Goal: Task Accomplishment & Management: Manage account settings

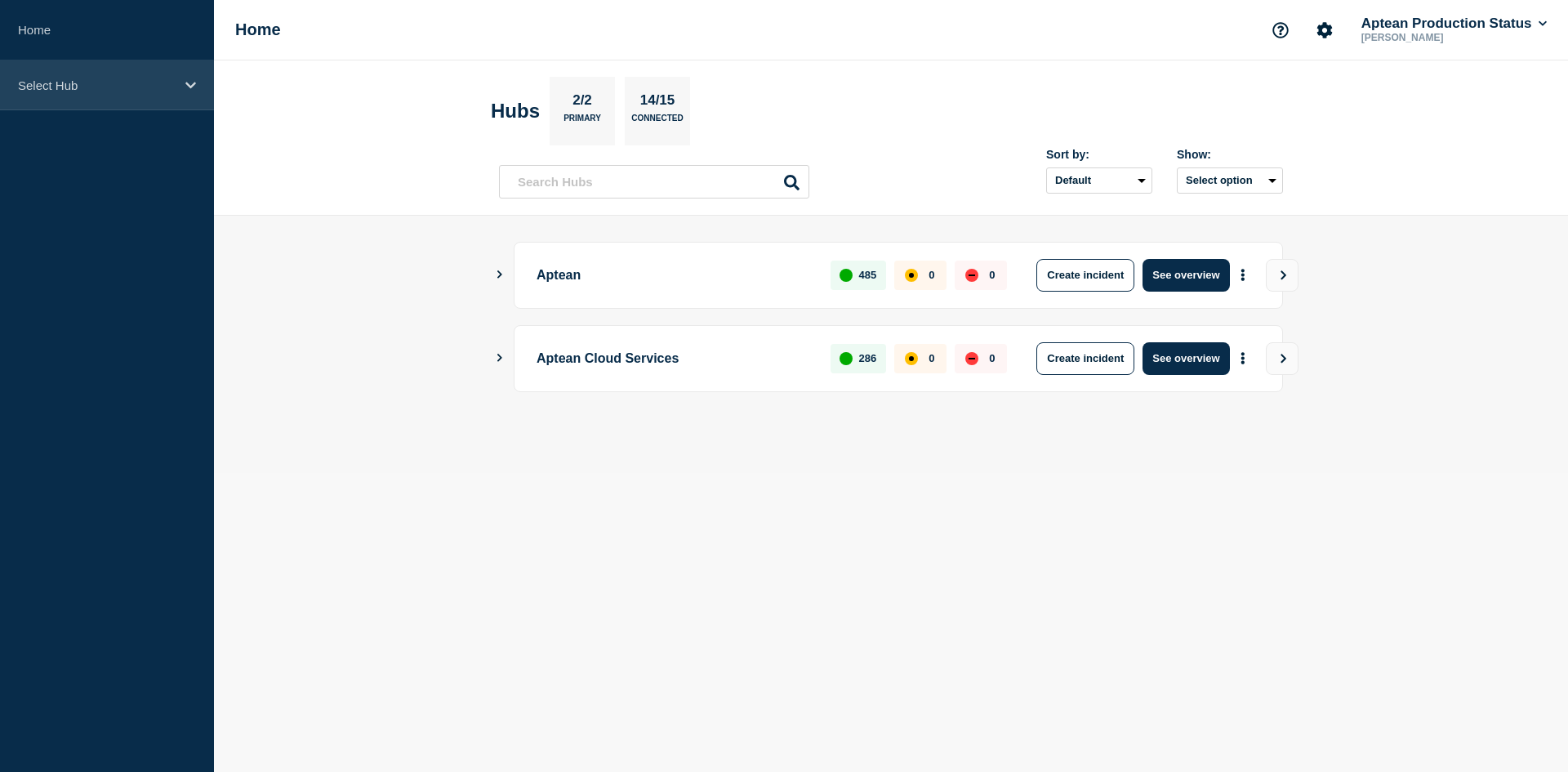
click at [121, 76] on div "Select Hub" at bounding box center [106, 85] width 214 height 50
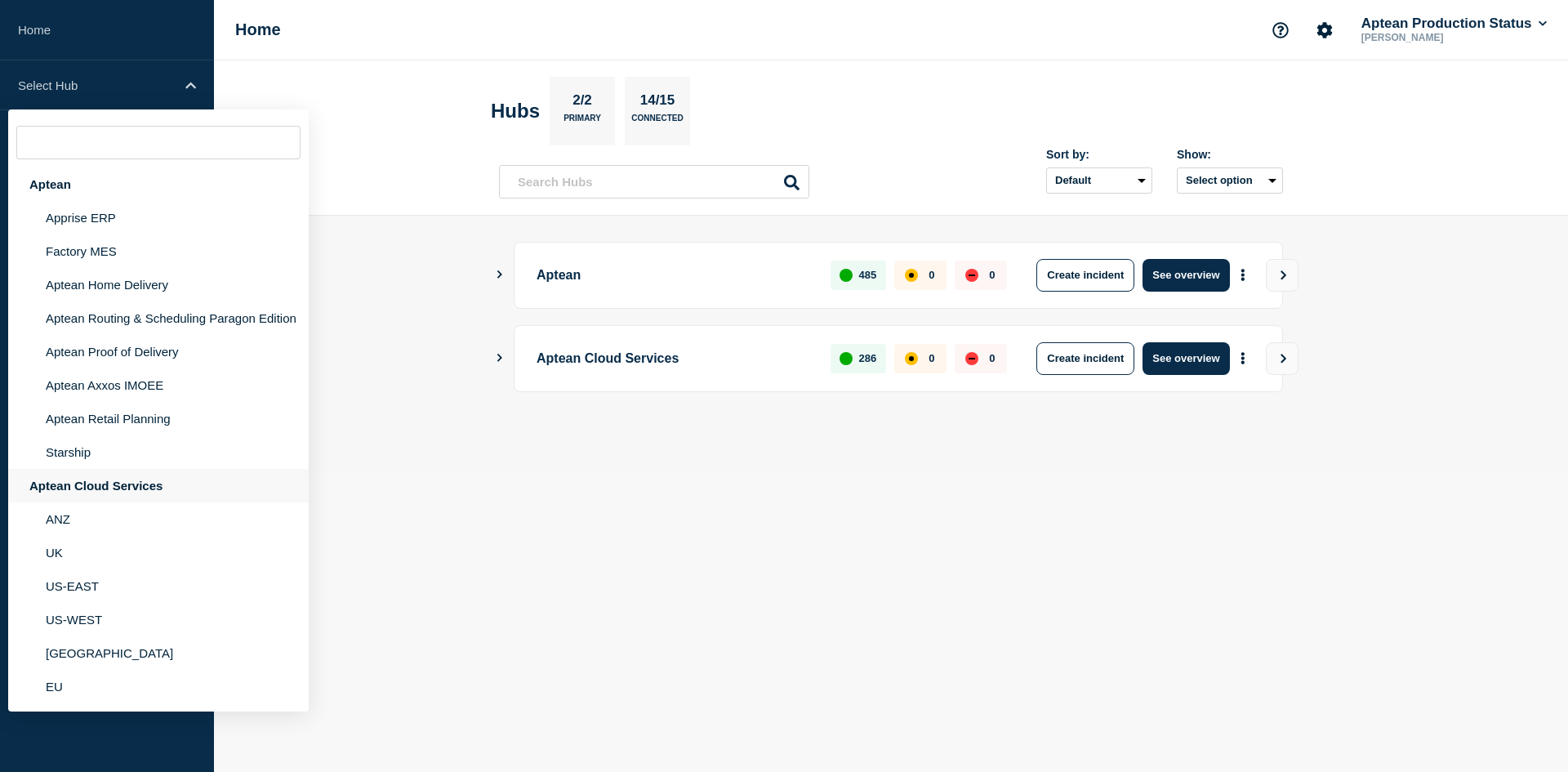
click at [58, 489] on div "Aptean Cloud Services" at bounding box center [158, 486] width 301 height 34
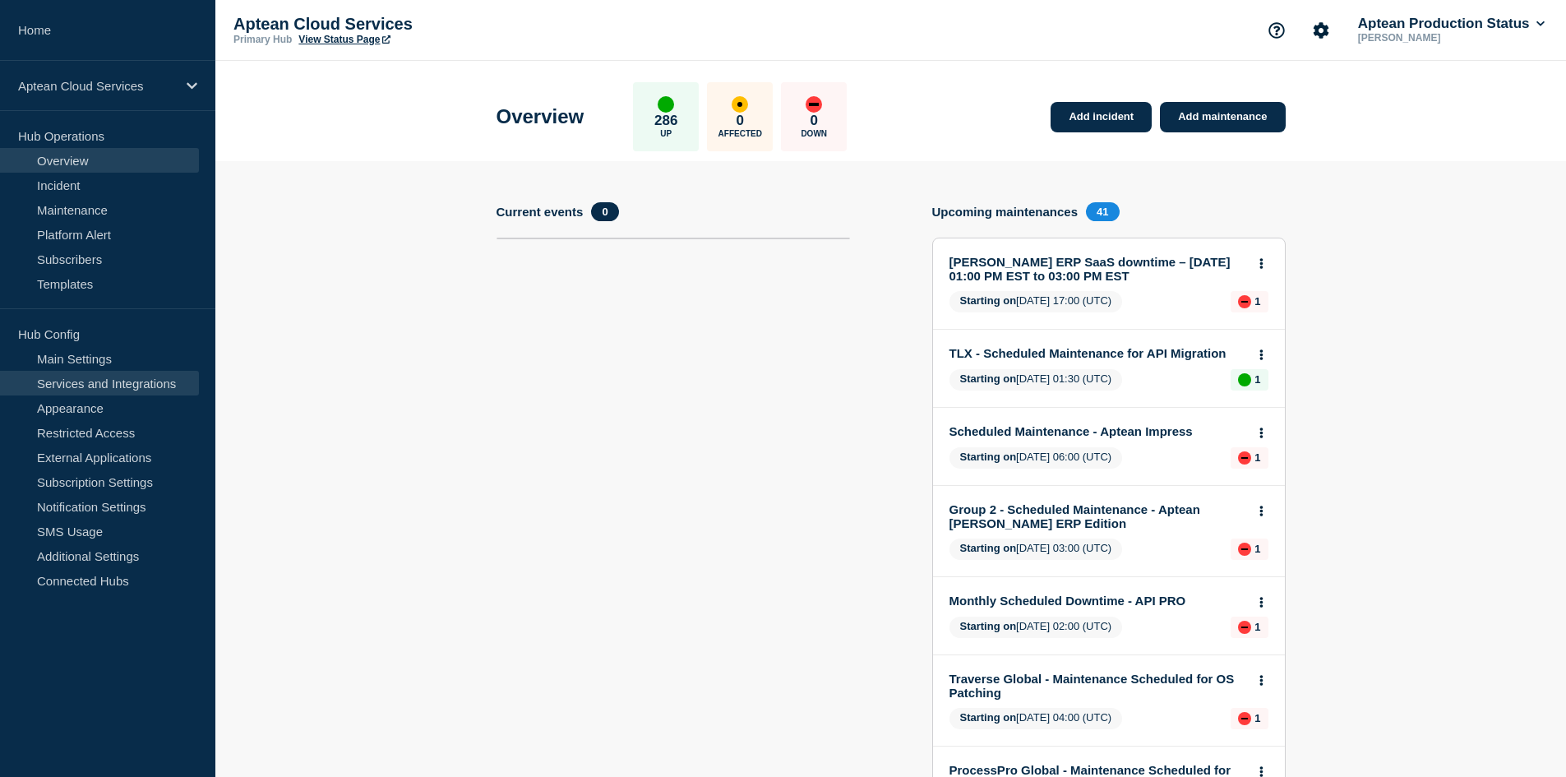
click at [132, 386] on link "Services and Integrations" at bounding box center [99, 383] width 199 height 25
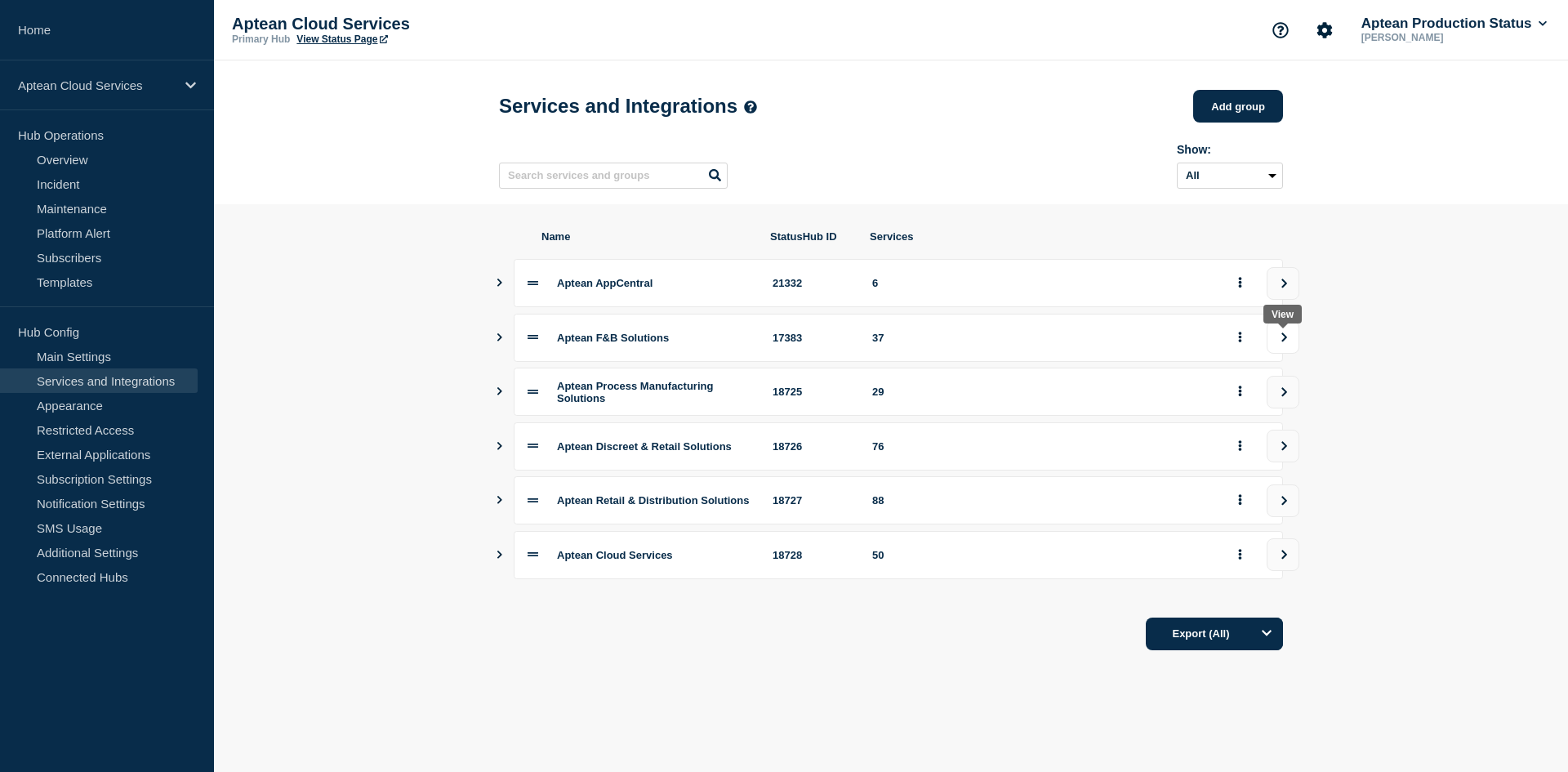
click at [1288, 351] on button "view group" at bounding box center [1283, 337] width 33 height 33
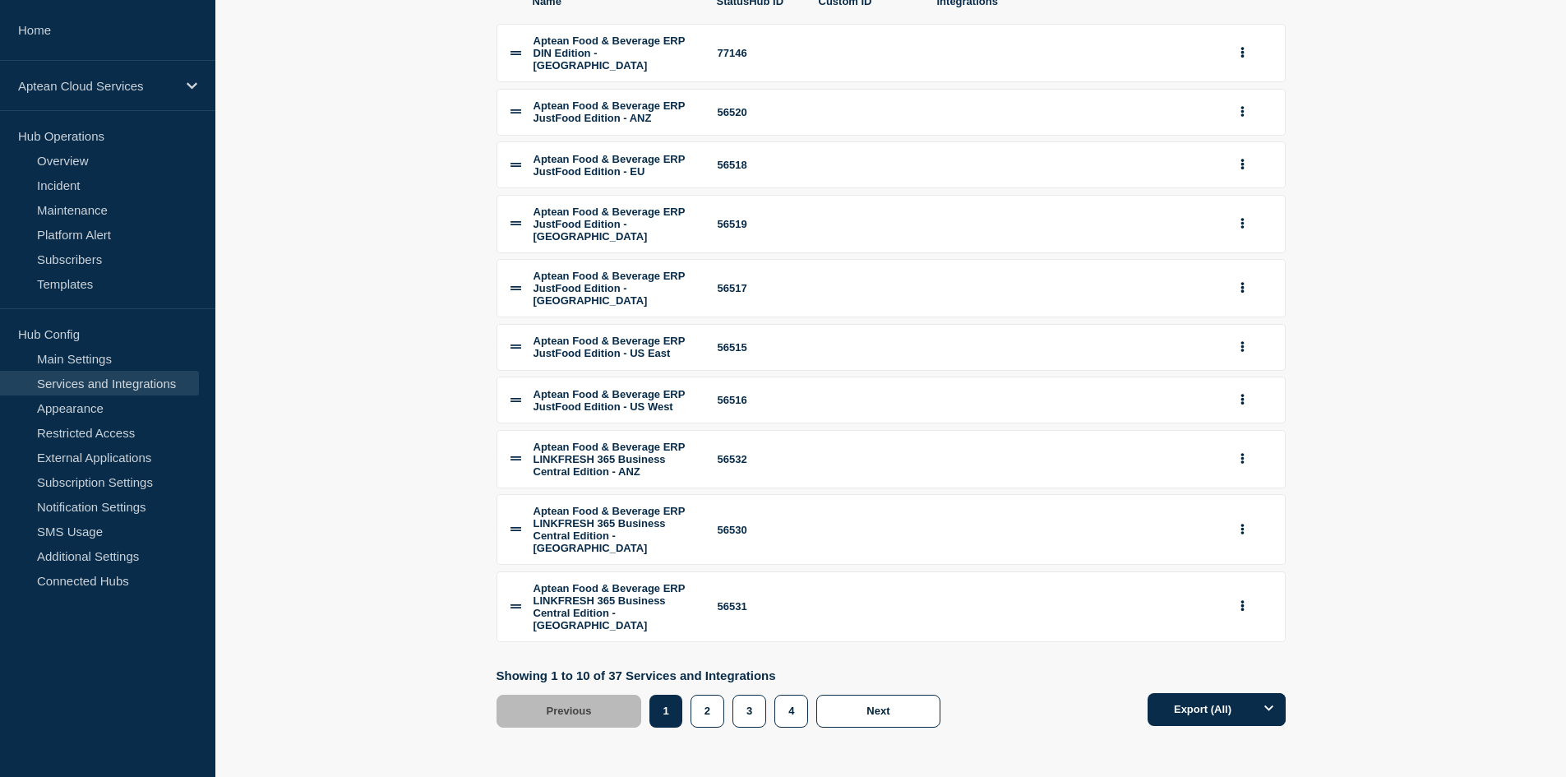
scroll to position [337, 0]
click at [705, 718] on button "2" at bounding box center [708, 711] width 34 height 33
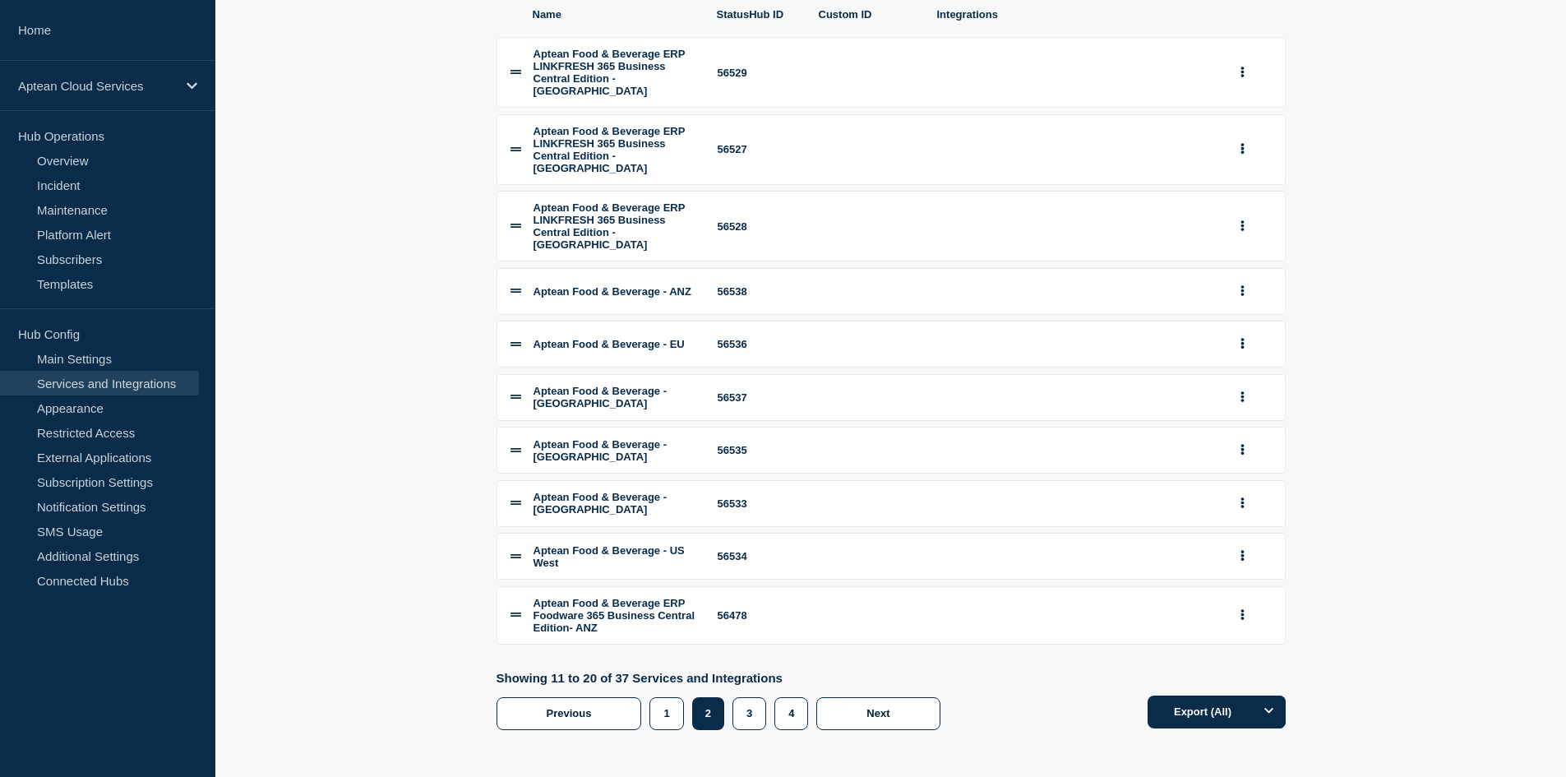
scroll to position [309, 0]
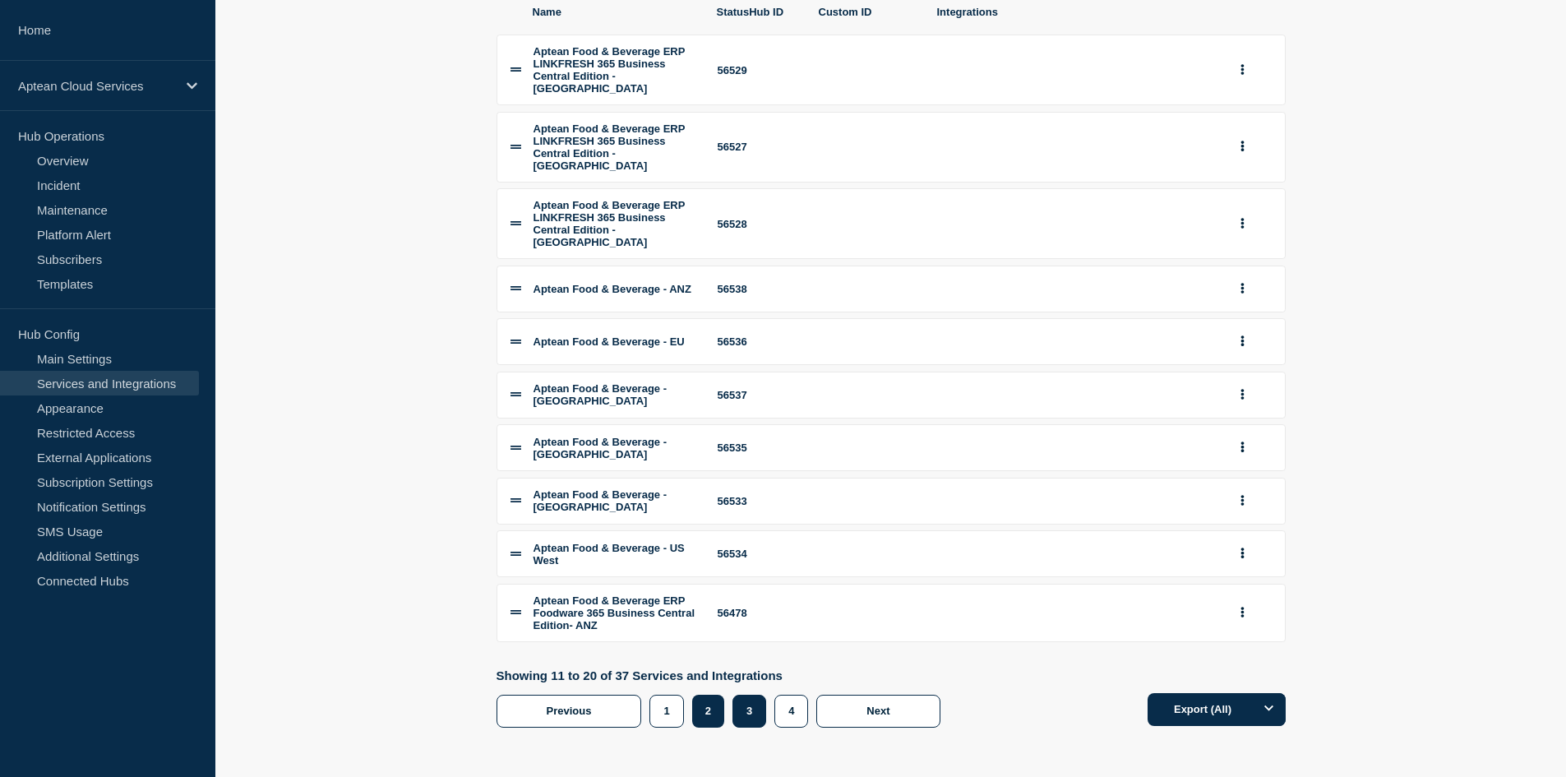
click at [741, 709] on button "3" at bounding box center [749, 711] width 34 height 33
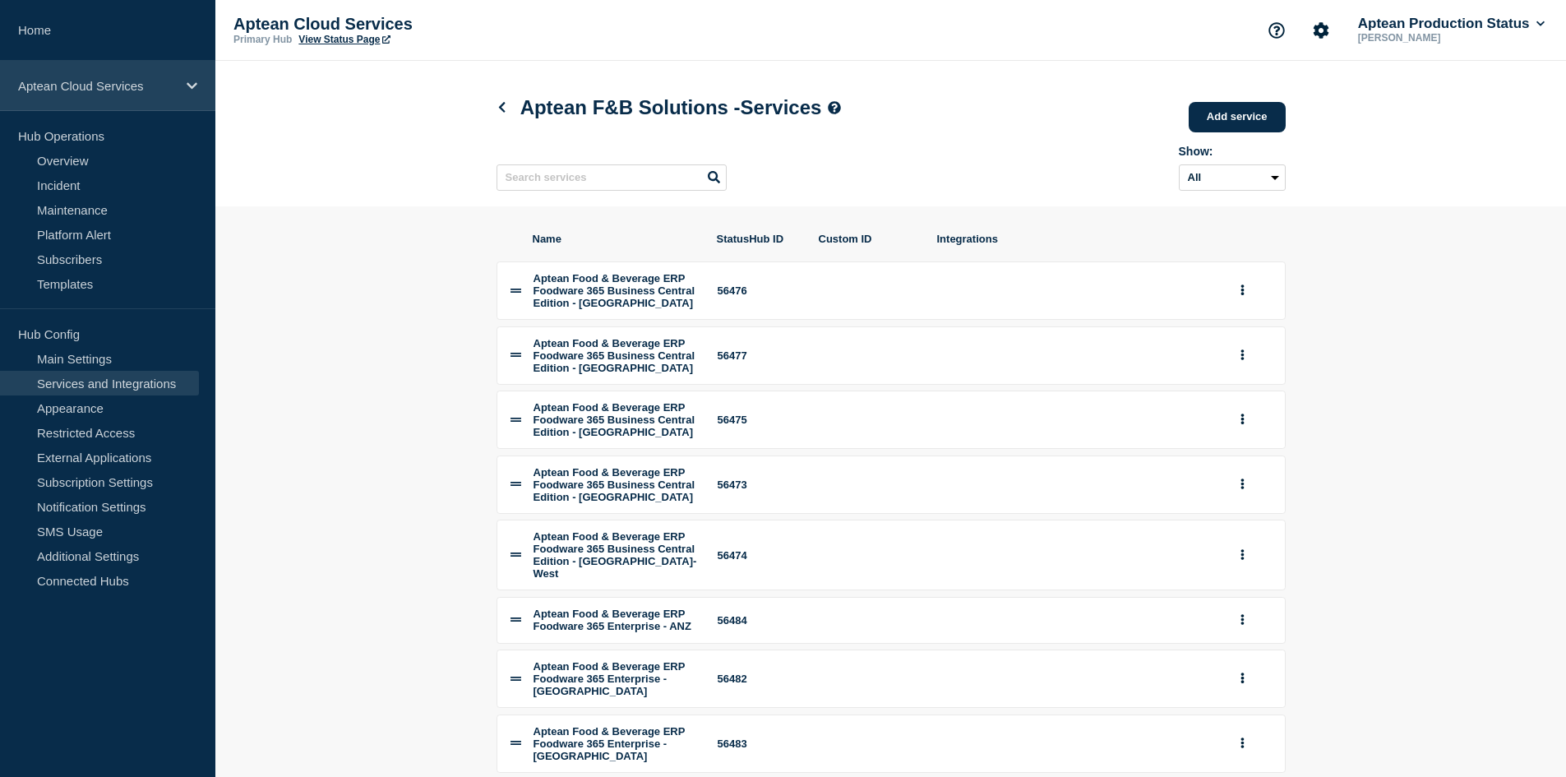
click at [182, 90] on div "Aptean Cloud Services" at bounding box center [107, 86] width 215 height 50
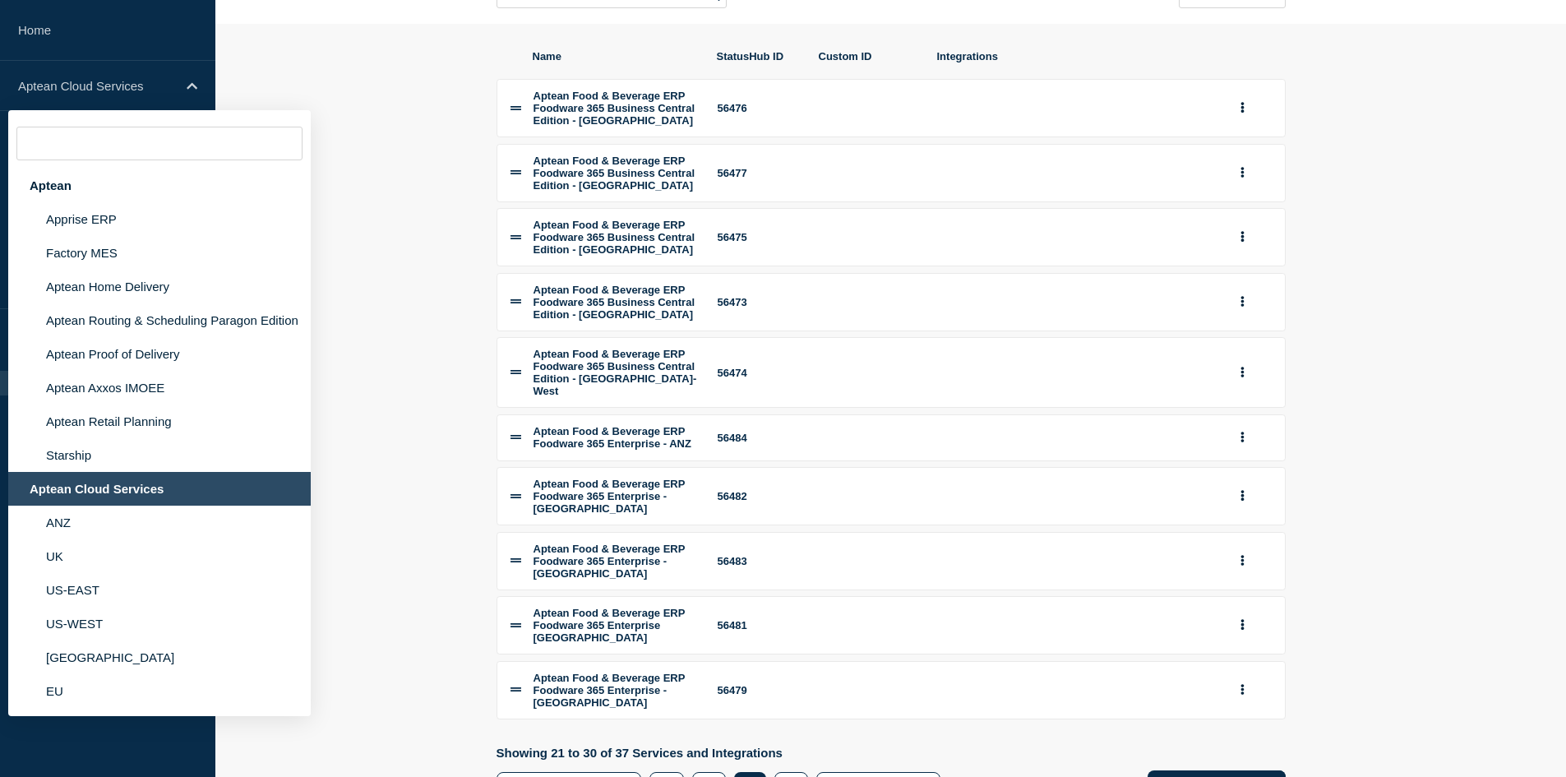
scroll to position [413, 0]
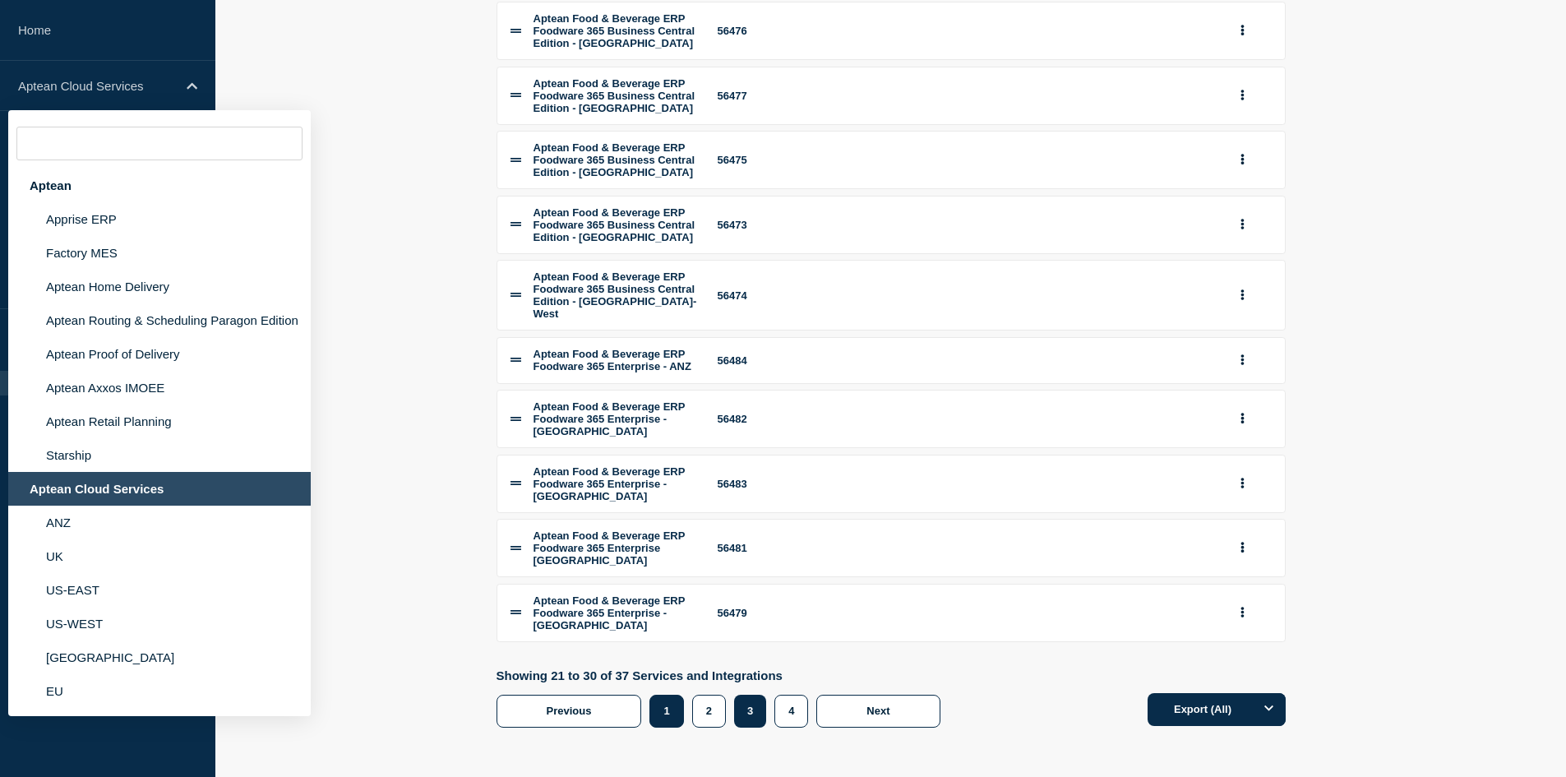
click at [659, 714] on button "1" at bounding box center [666, 711] width 34 height 33
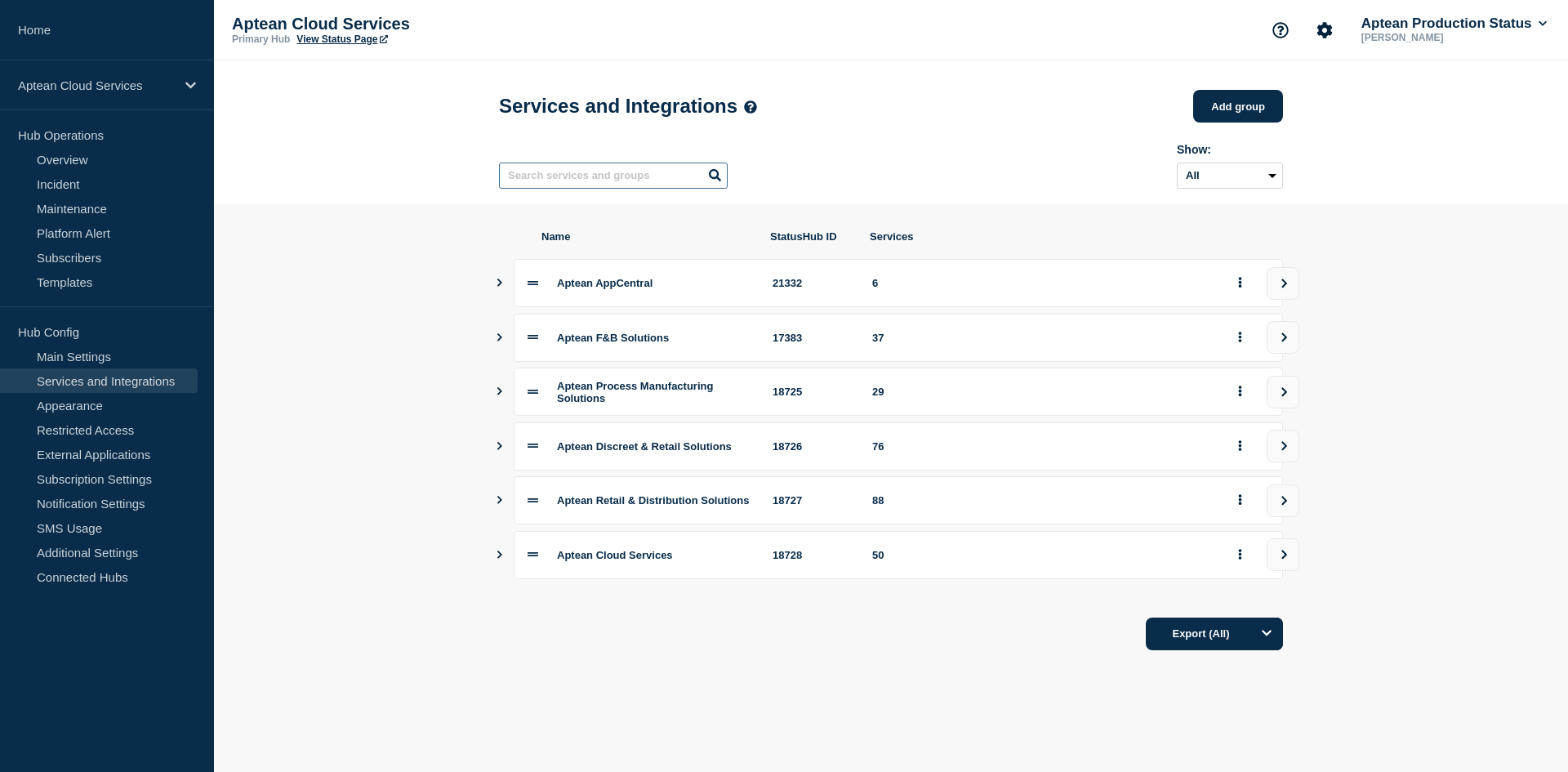
click at [622, 189] on input "text" at bounding box center [613, 176] width 229 height 26
click at [503, 342] on icon "Show services" at bounding box center [499, 337] width 11 height 8
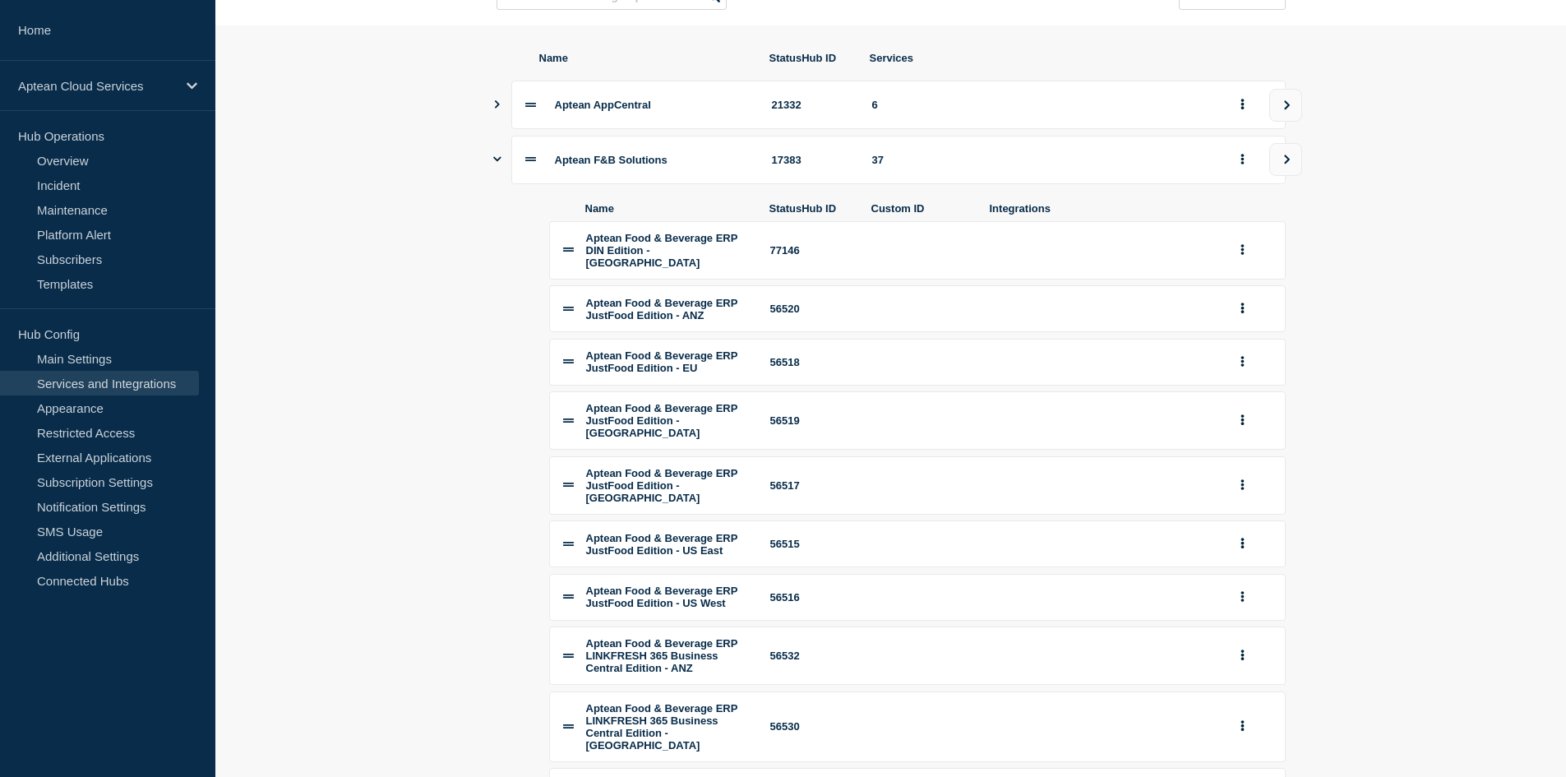
scroll to position [182, 0]
click at [1248, 320] on button "group actions" at bounding box center [1242, 306] width 21 height 25
click at [1245, 352] on button "Edit" at bounding box center [1252, 338] width 82 height 25
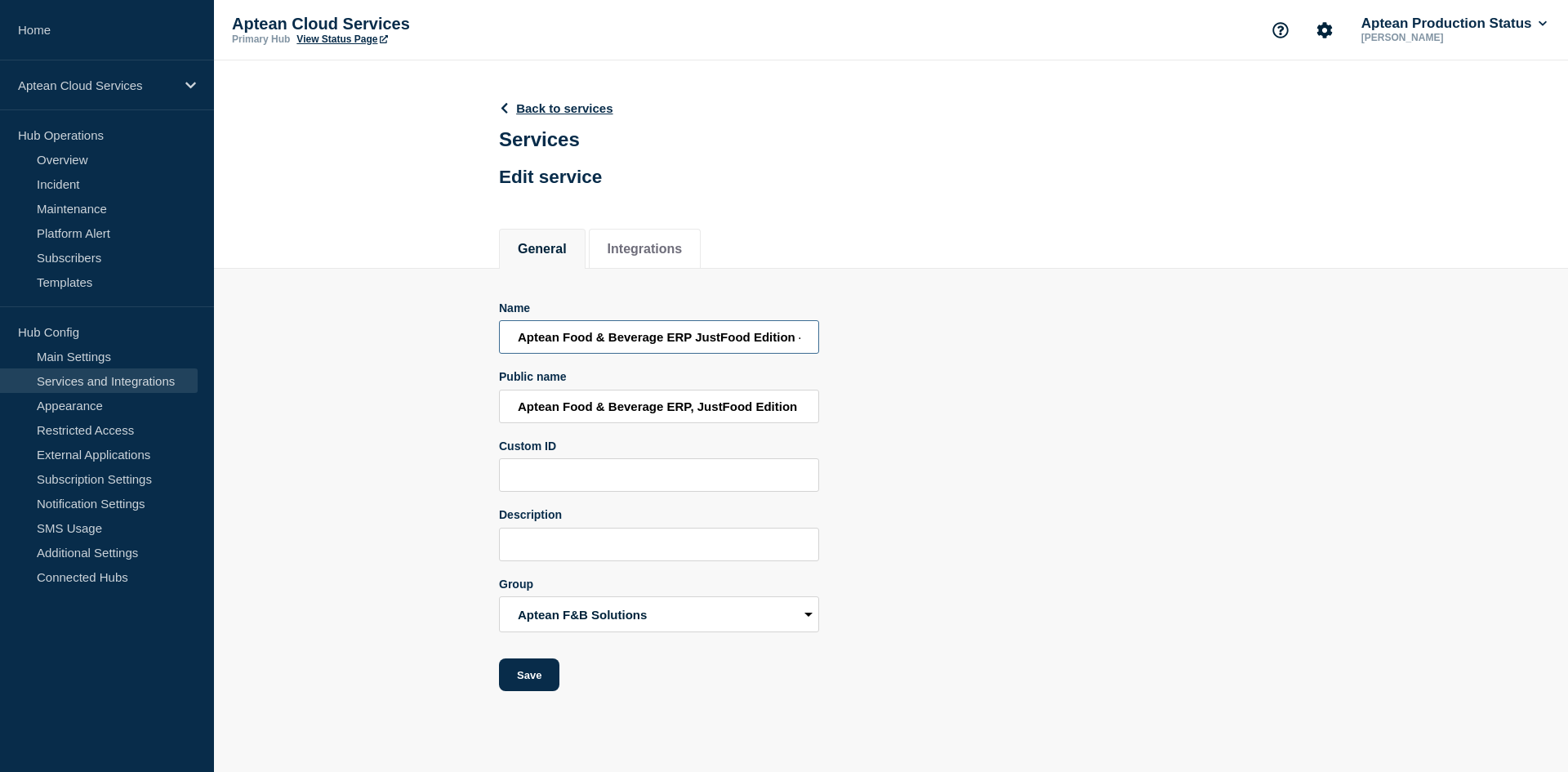
click at [736, 339] on input "Aptean Food & Beverage ERP JustFood Edition - ANZ" at bounding box center [659, 337] width 320 height 34
click at [781, 409] on input "Aptean Food & Beverage ERP, JustFood Edition" at bounding box center [659, 406] width 320 height 34
click at [1067, 513] on div "Name Aptean Food & Beverage ERP JustFood Edition - ANZ Public name Aptean Food …" at bounding box center [890, 496] width 784 height 390
click at [800, 420] on input "Aptean Food & Beverage ERP, JustFood Edition" at bounding box center [659, 406] width 320 height 34
click at [508, 110] on icon at bounding box center [504, 108] width 12 height 11
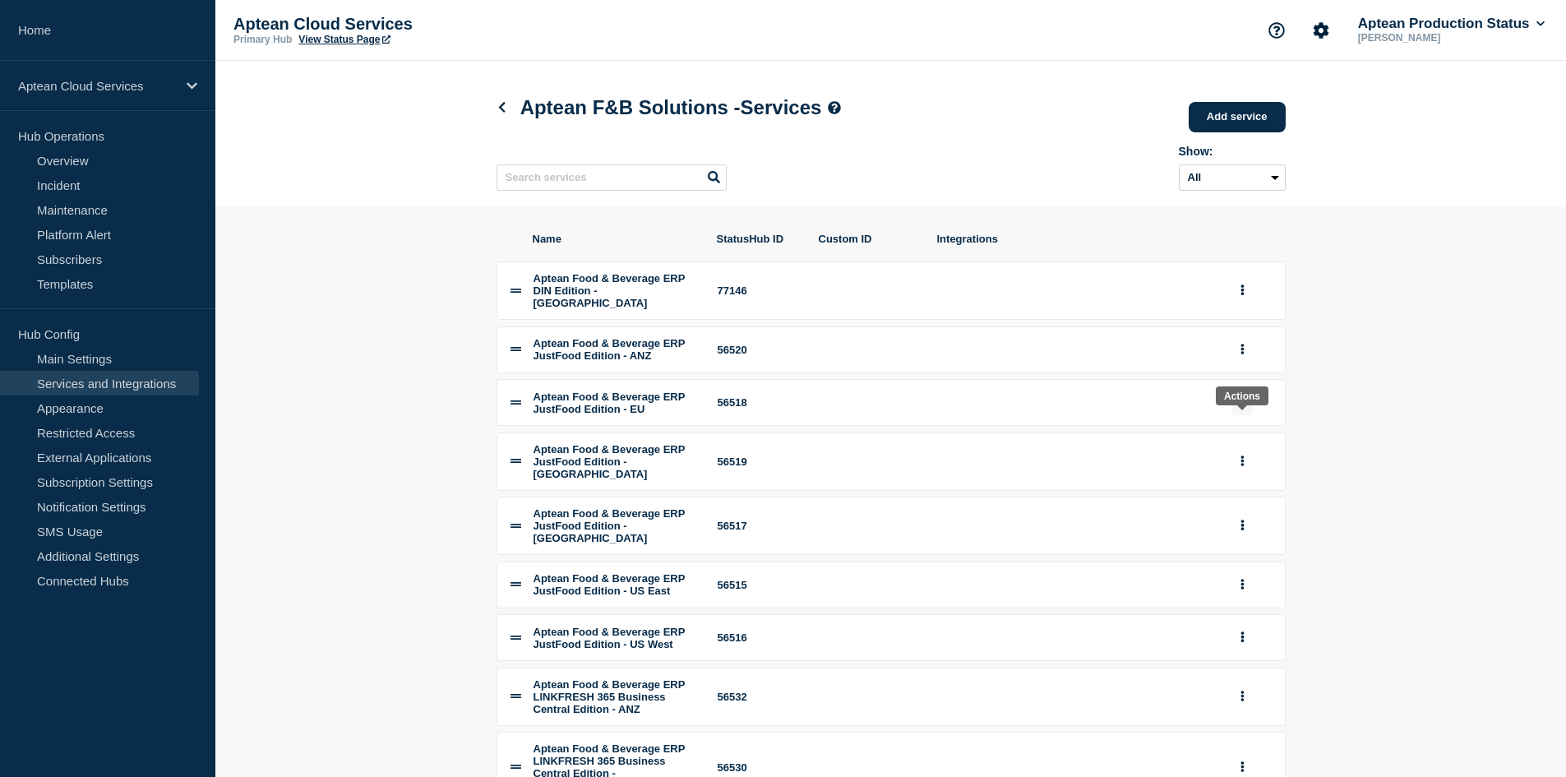
click at [1245, 415] on button "group actions" at bounding box center [1242, 402] width 21 height 25
click at [1237, 444] on button "Edit" at bounding box center [1252, 434] width 82 height 25
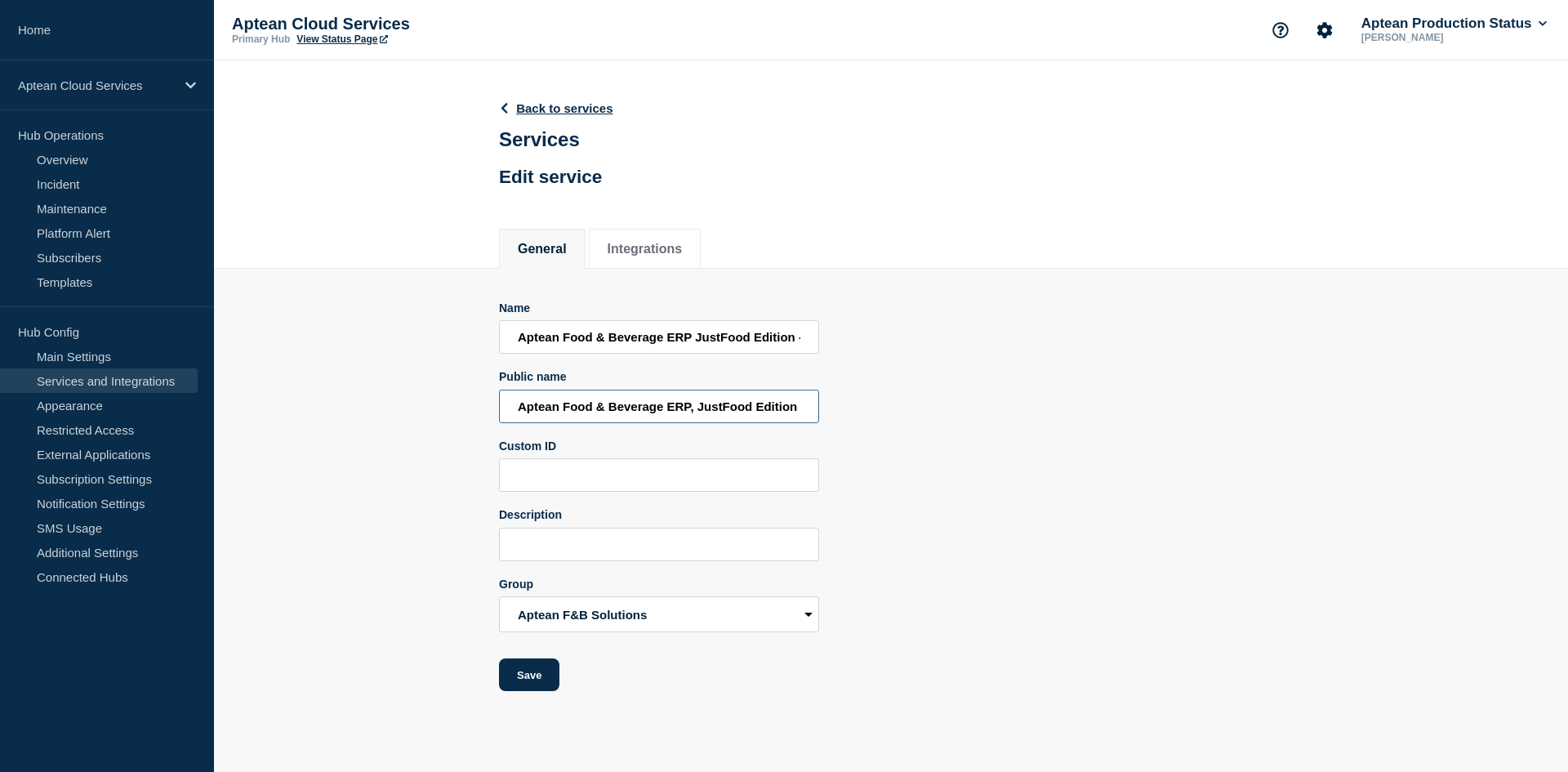
click at [705, 415] on input "Aptean Food & Beverage ERP, JustFood Edition" at bounding box center [659, 406] width 320 height 34
click at [624, 348] on input "Aptean Food & Beverage ERP JustFood Edition - EU" at bounding box center [659, 337] width 320 height 34
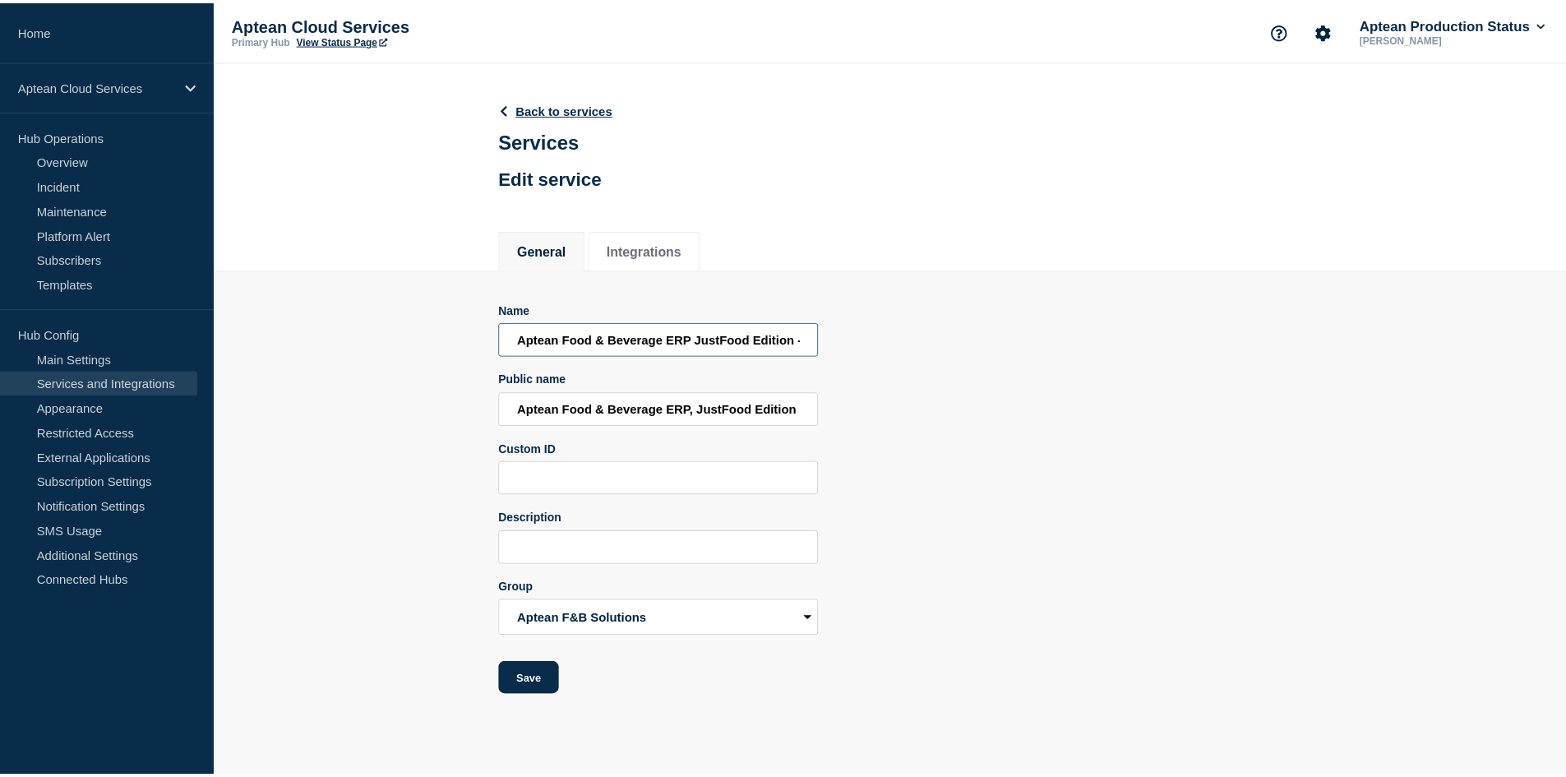
scroll to position [0, 22]
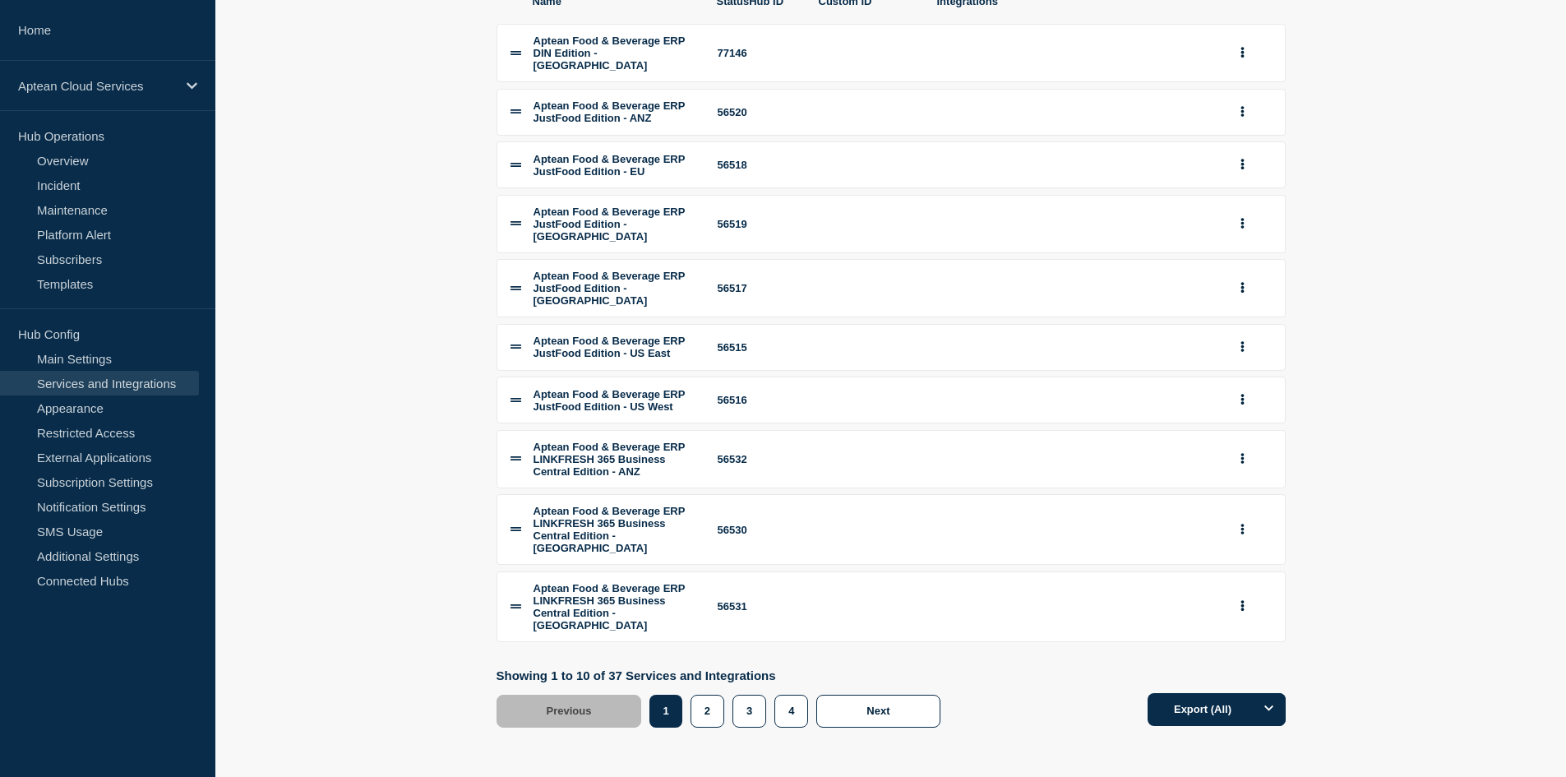
scroll to position [284, 0]
click at [182, 85] on div "Aptean Cloud Services" at bounding box center [107, 86] width 215 height 50
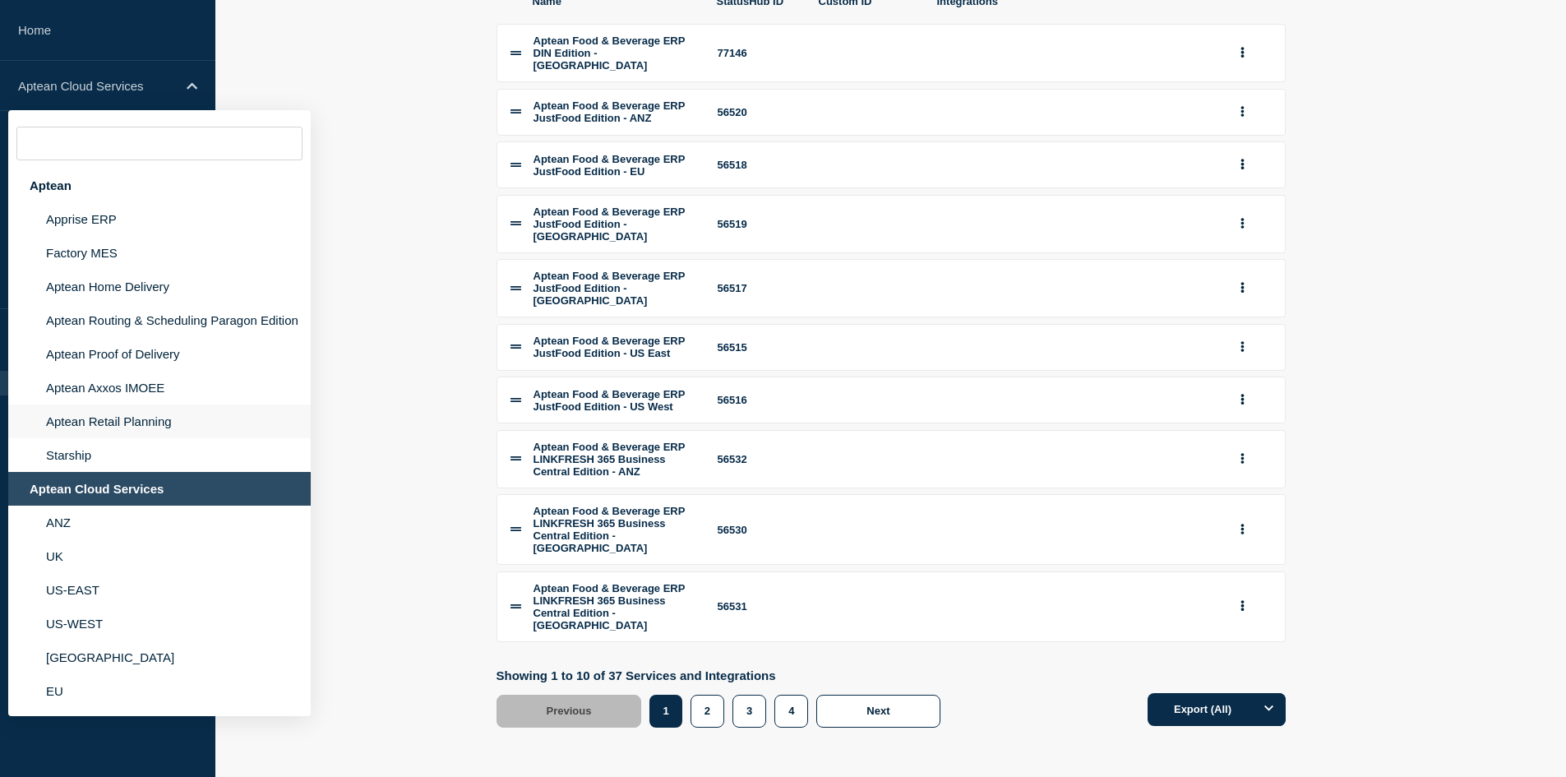
click at [150, 438] on li "Aptean Retail Planning" at bounding box center [159, 455] width 303 height 34
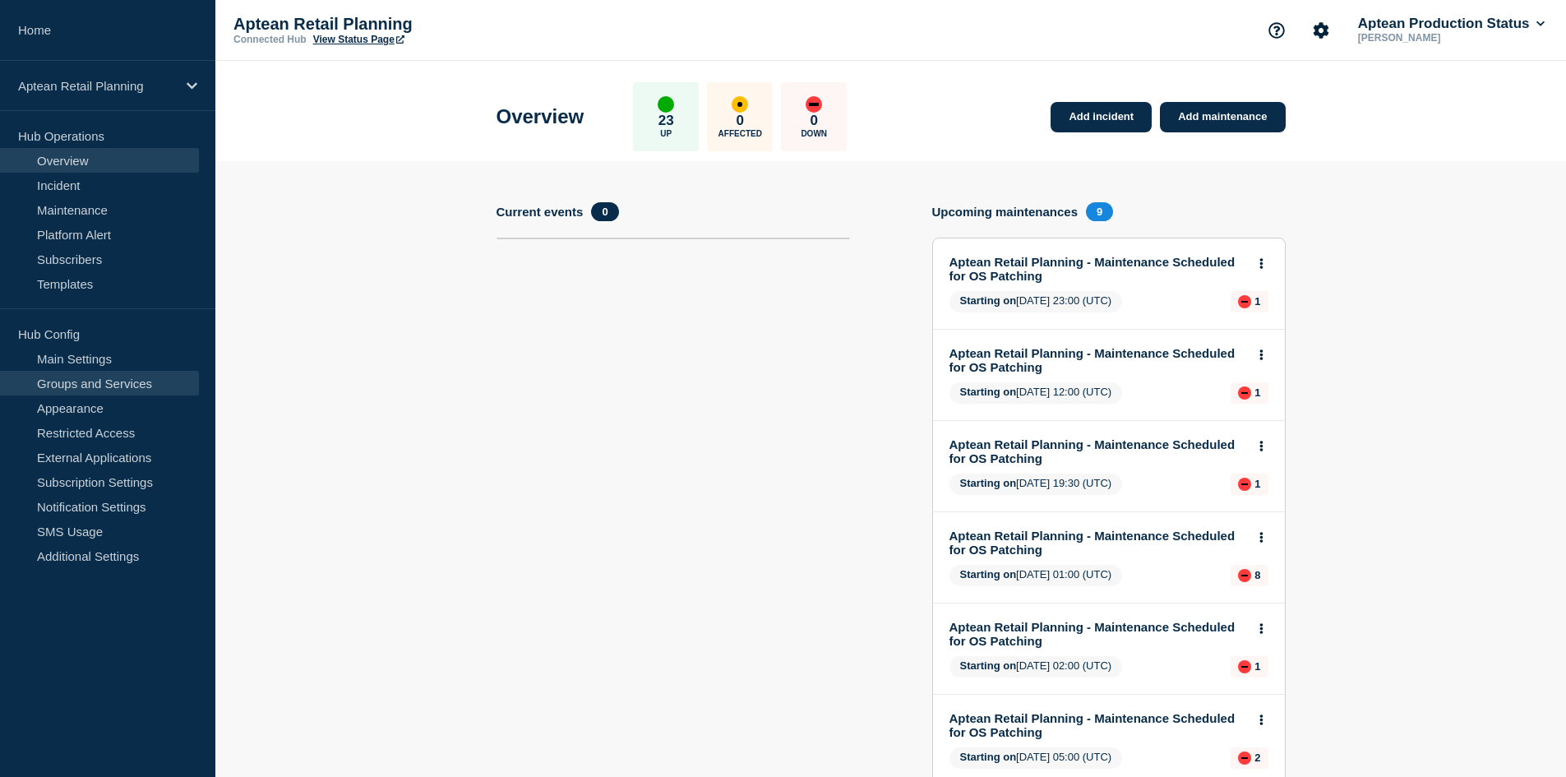
click at [159, 390] on link "Groups and Services" at bounding box center [99, 383] width 199 height 25
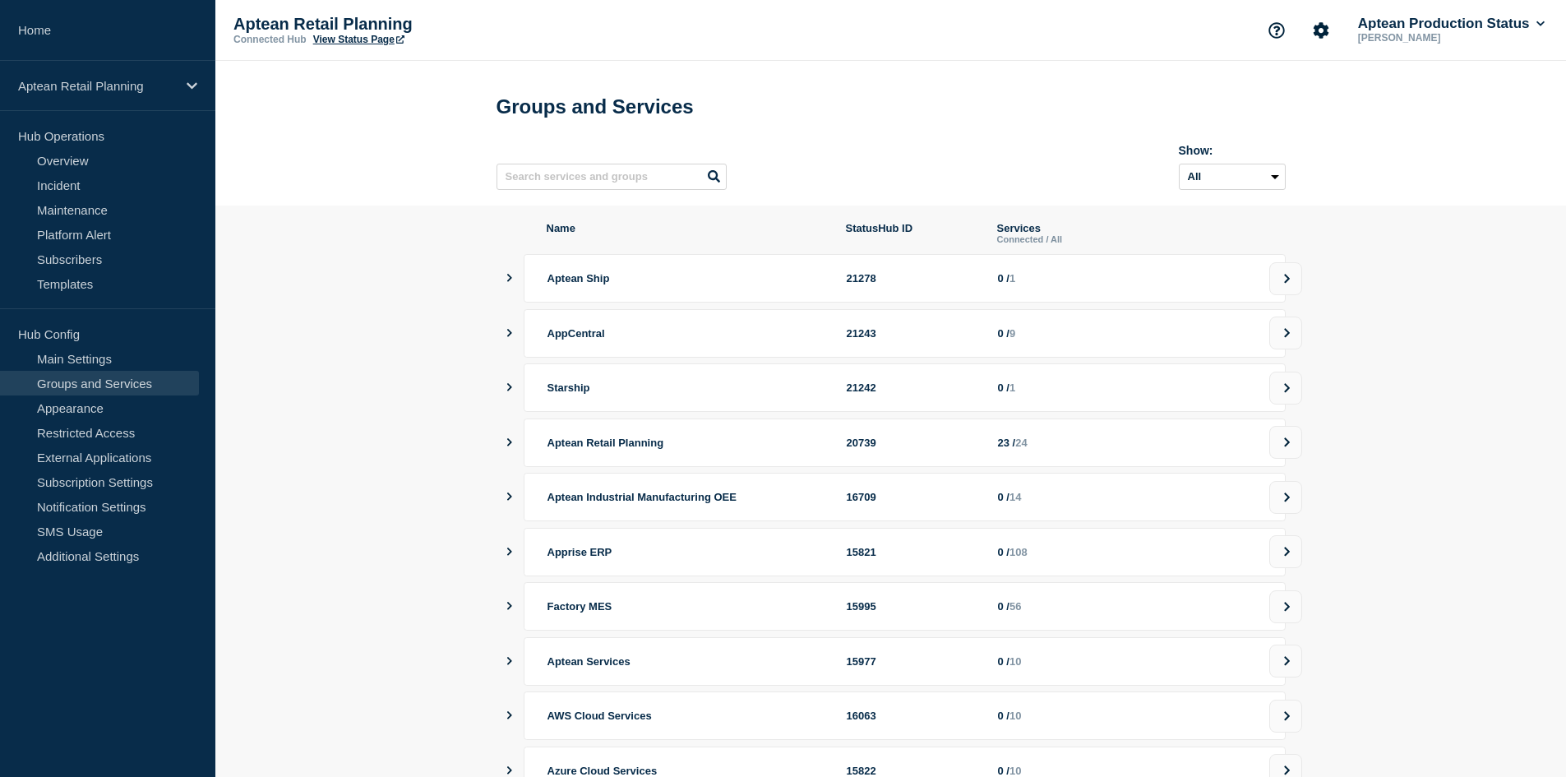
click at [512, 446] on icon "showServices" at bounding box center [509, 442] width 11 height 8
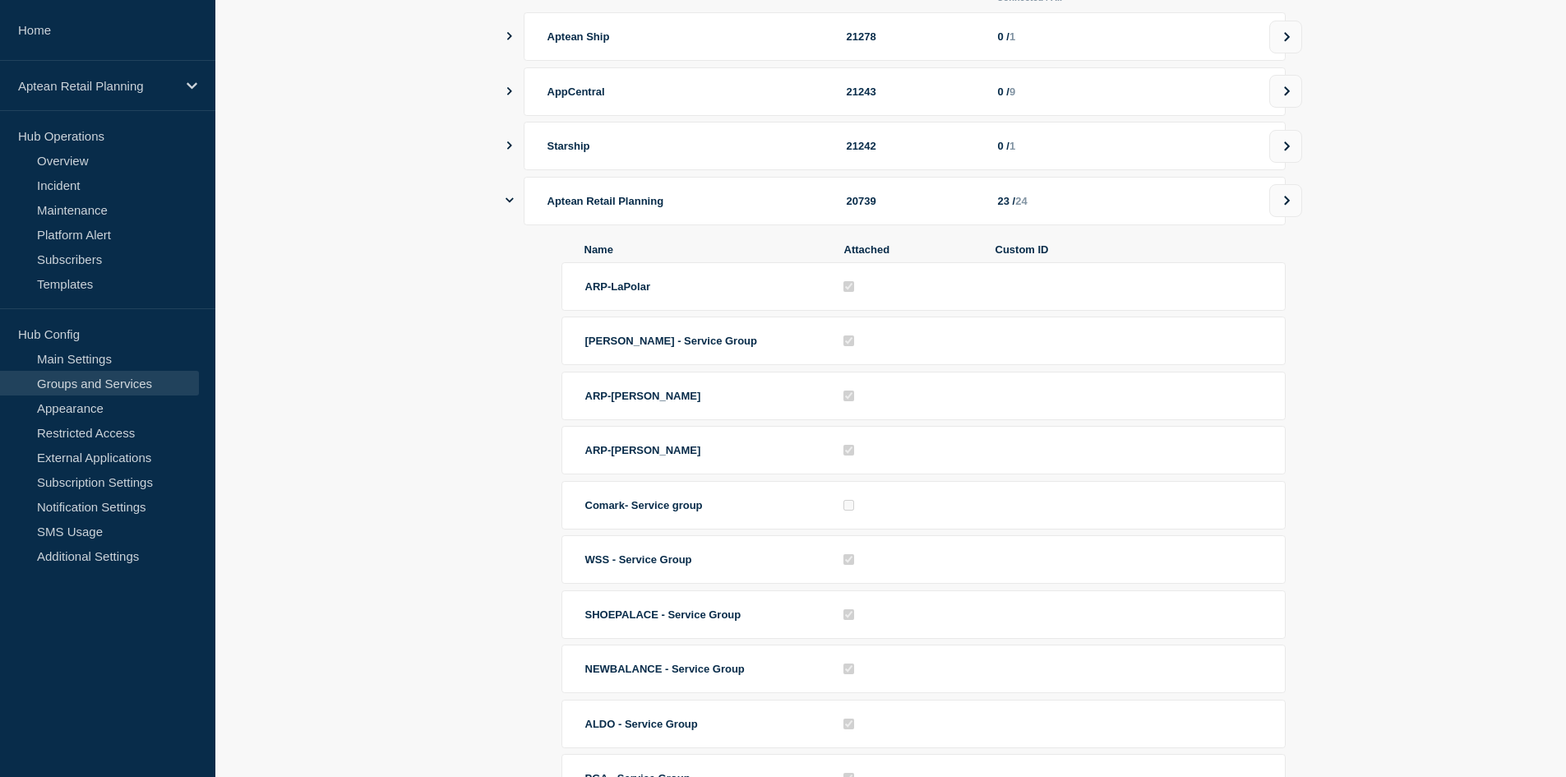
scroll to position [239, 0]
click at [509, 206] on icon "showServices" at bounding box center [510, 203] width 8 height 5
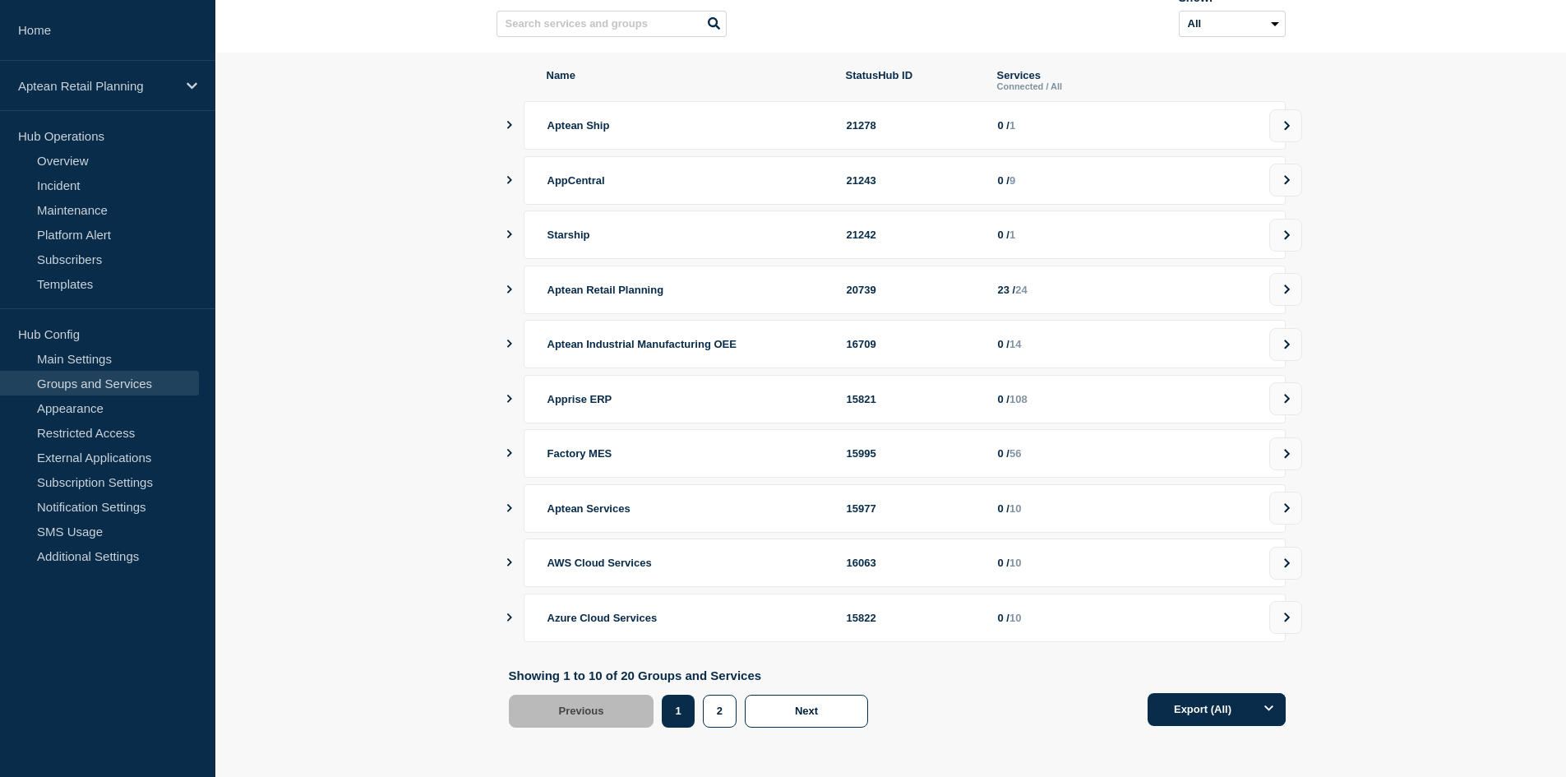
scroll to position [162, 0]
click at [503, 398] on div "Name StatusHub ID Services Connected / All Aptean Ship 21278 0 / 1 AppCentral 2…" at bounding box center [891, 398] width 789 height 658
click at [508, 398] on icon "showServices" at bounding box center [509, 399] width 11 height 8
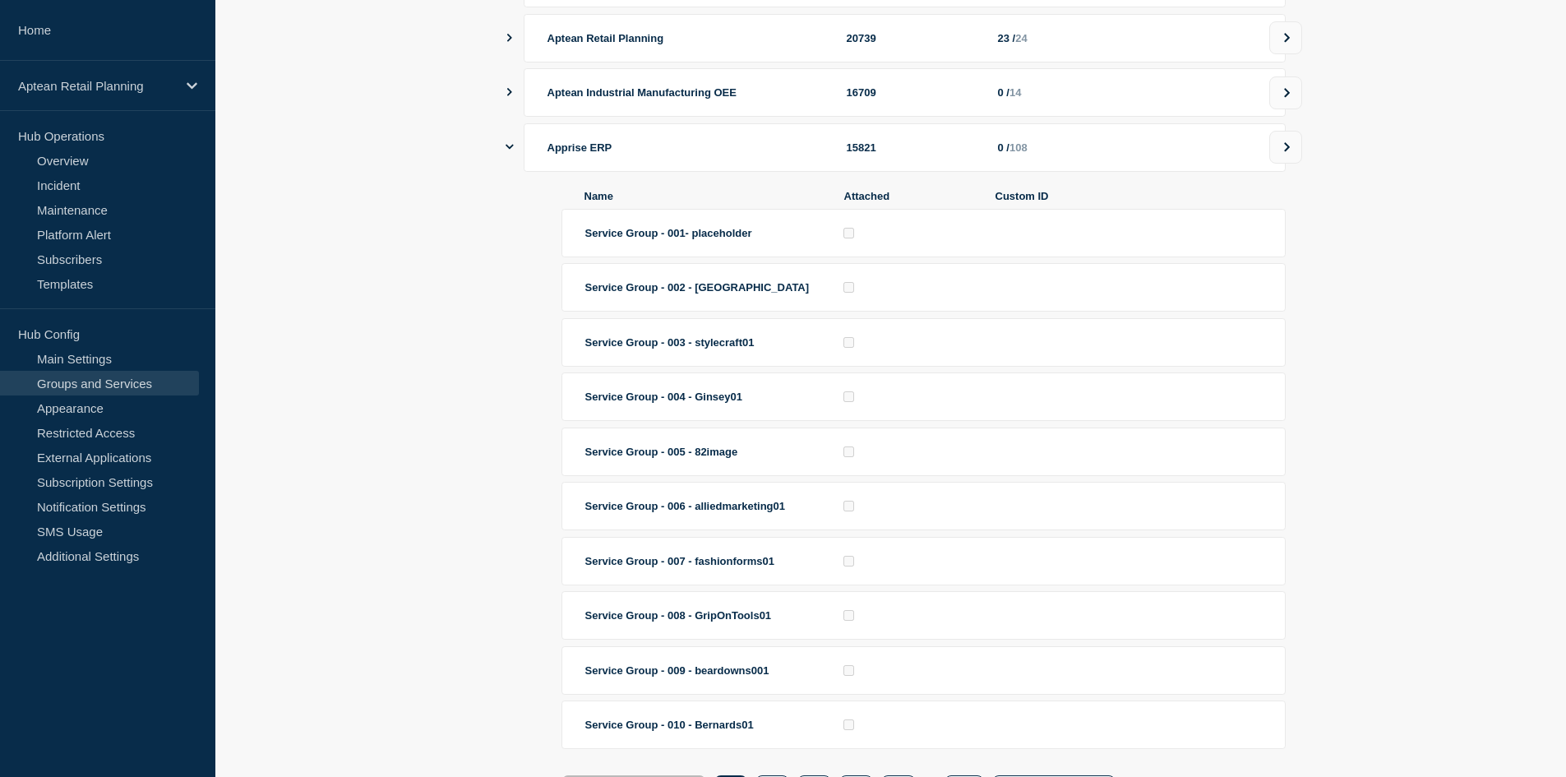
scroll to position [404, 0]
click at [1294, 160] on button at bounding box center [1285, 148] width 33 height 33
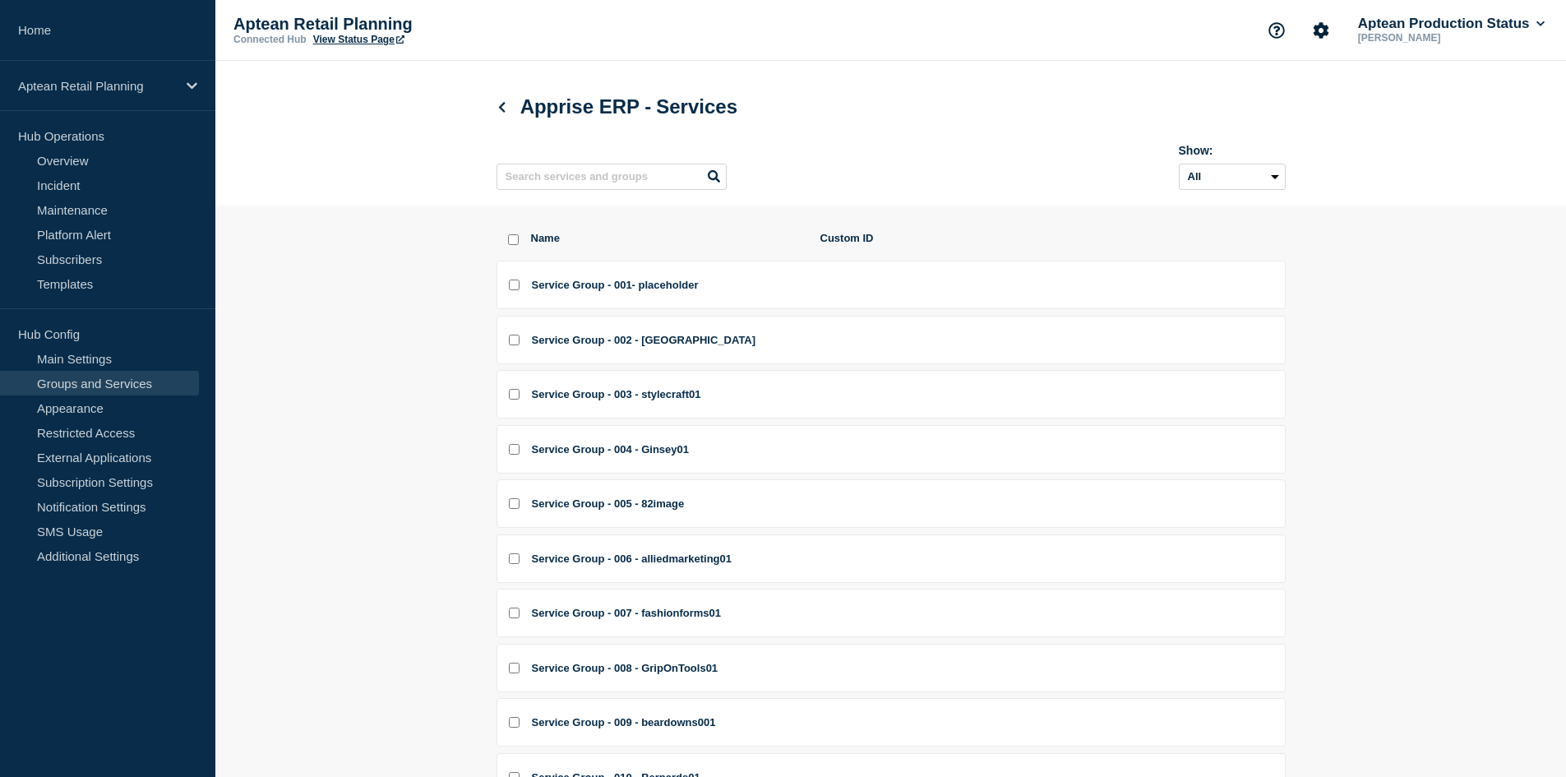
click at [516, 290] on input "Service Group - 001- placeholder checkbox" at bounding box center [514, 284] width 11 height 11
checkbox input "true"
click at [161, 93] on div "Aptean Retail Planning" at bounding box center [107, 86] width 215 height 50
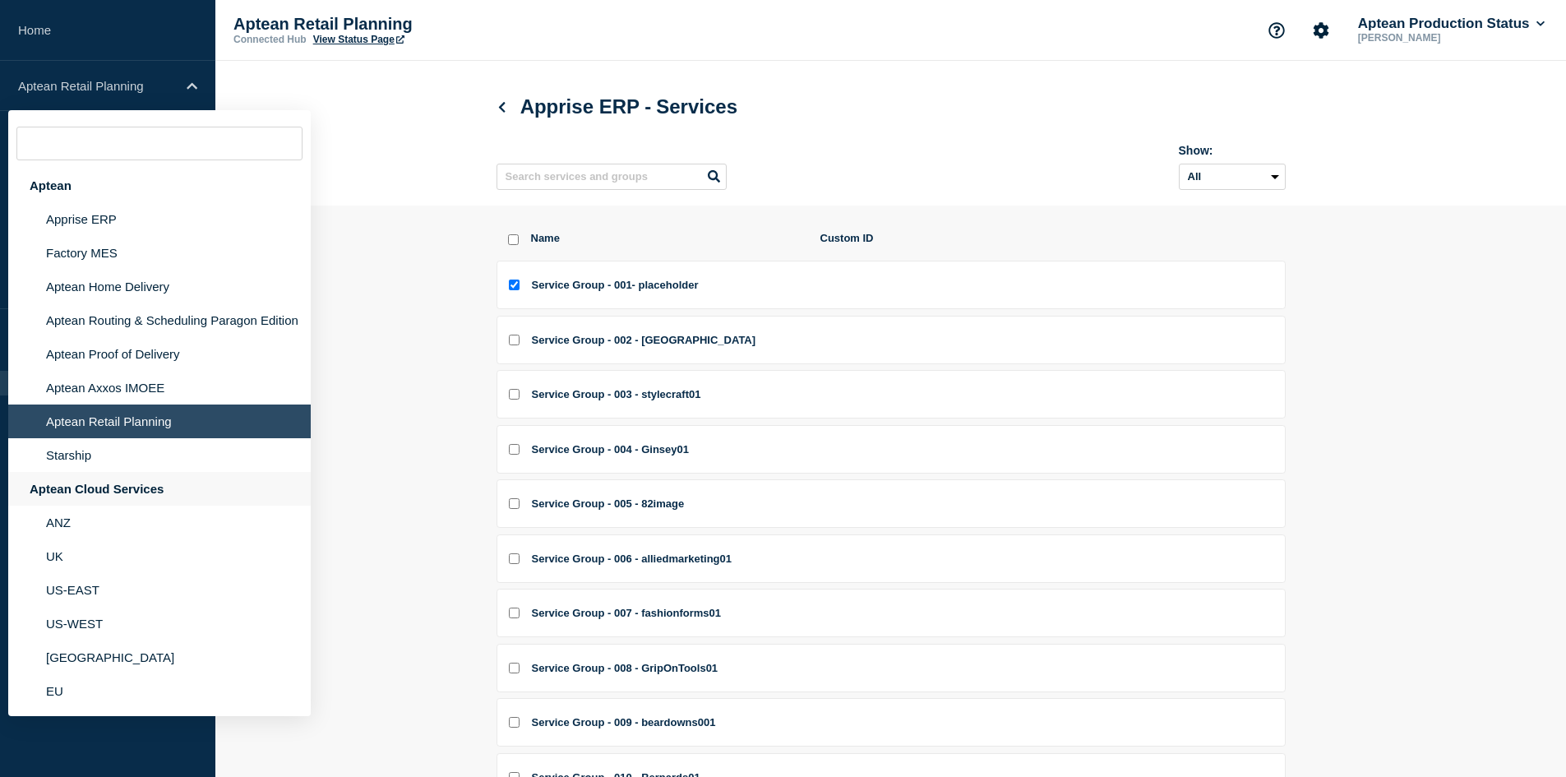
click at [100, 494] on div "Aptean Cloud Services" at bounding box center [159, 489] width 303 height 34
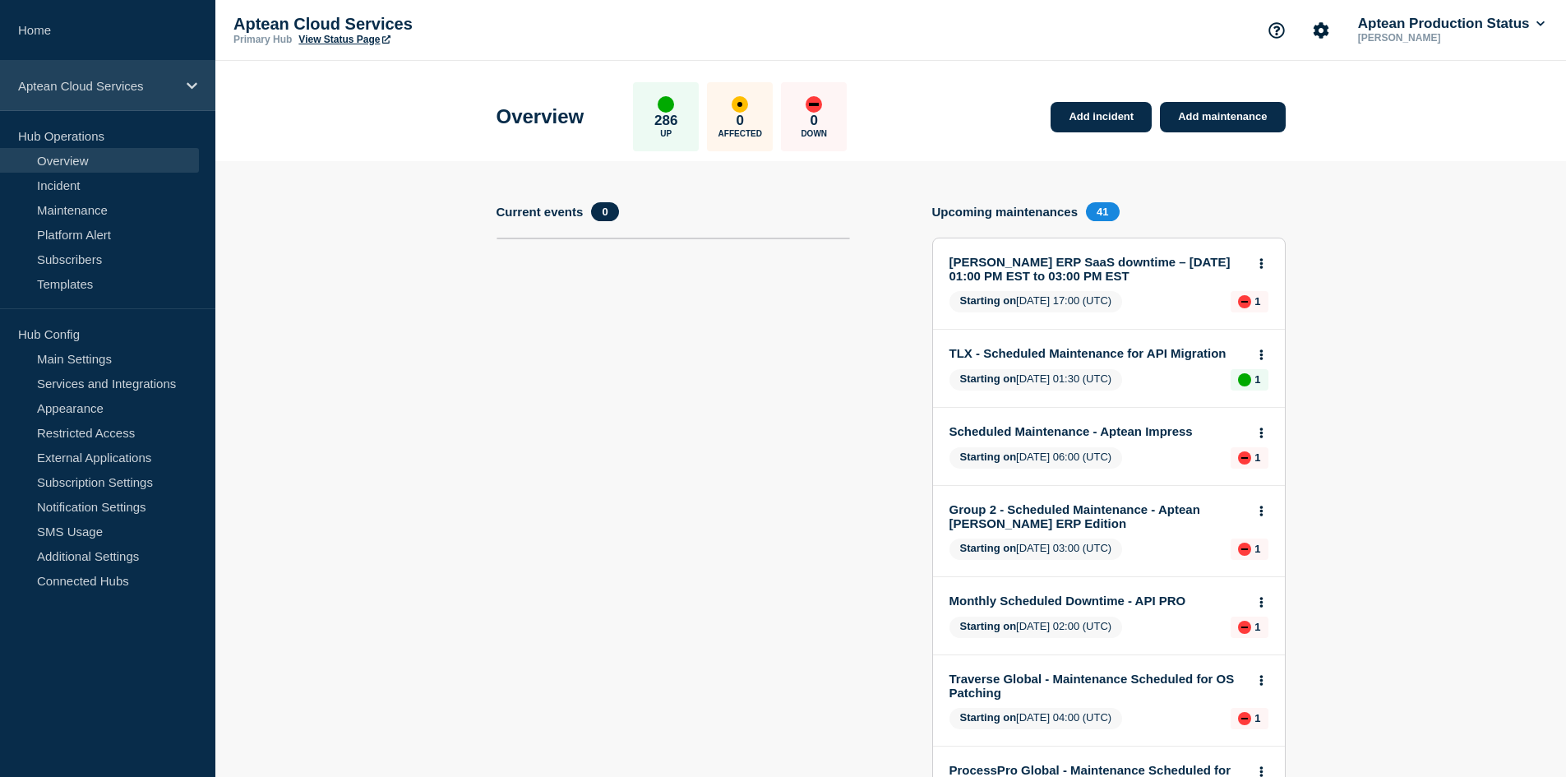
click at [120, 87] on p "Aptean Cloud Services" at bounding box center [97, 86] width 158 height 14
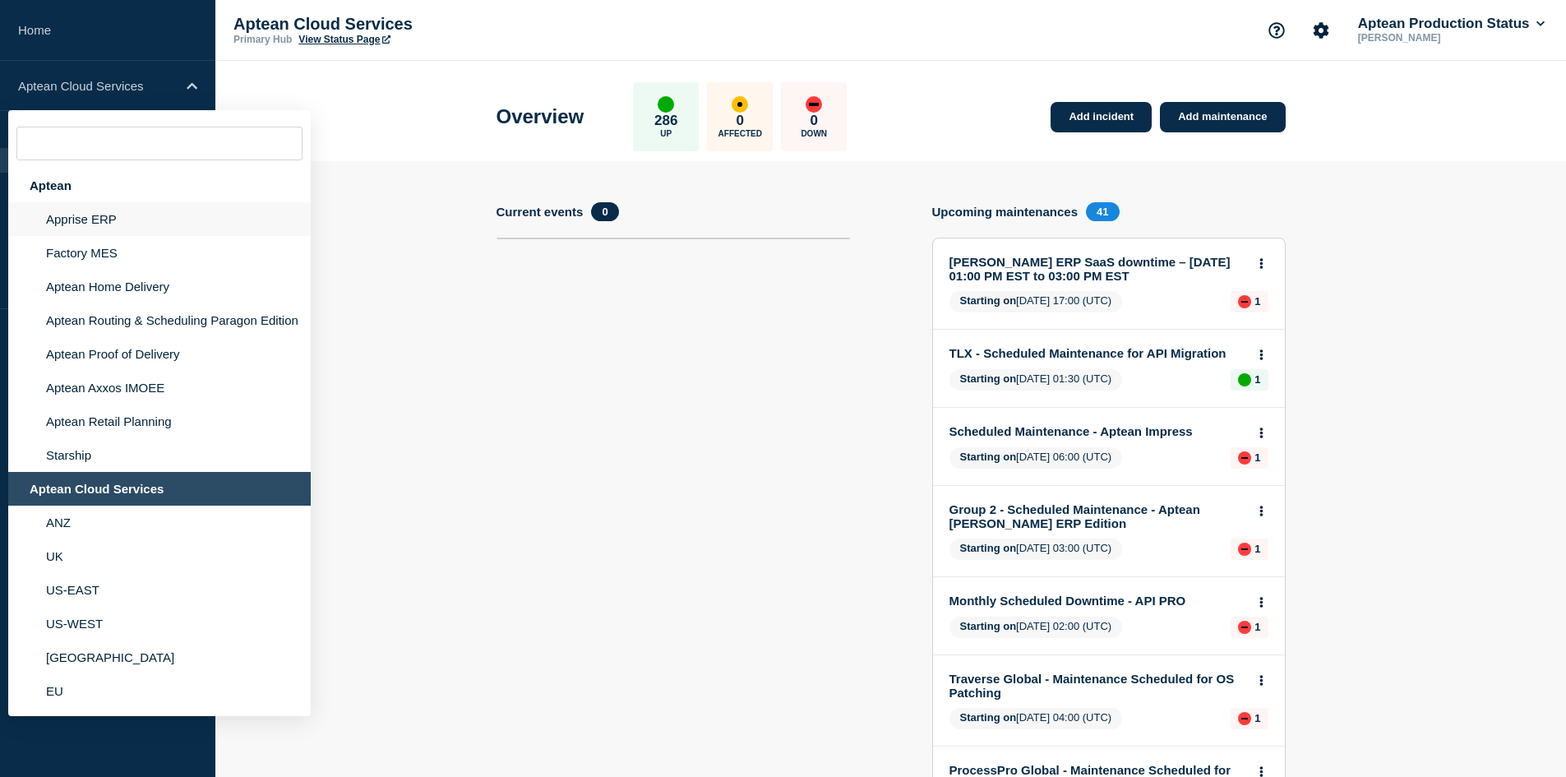
click at [81, 220] on li "Apprise ERP" at bounding box center [159, 219] width 303 height 34
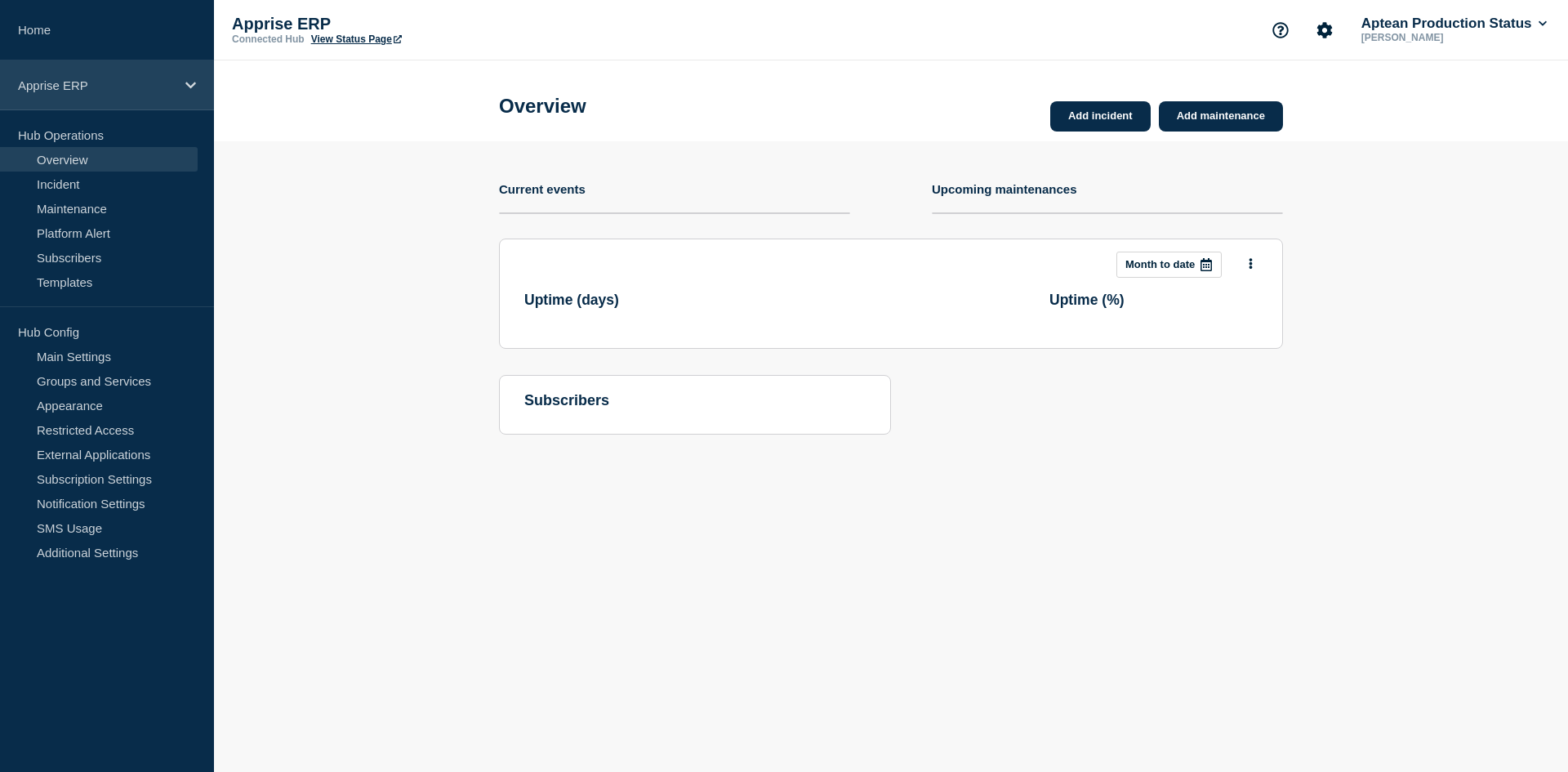
click at [100, 71] on div "Apprise ERP" at bounding box center [106, 85] width 214 height 50
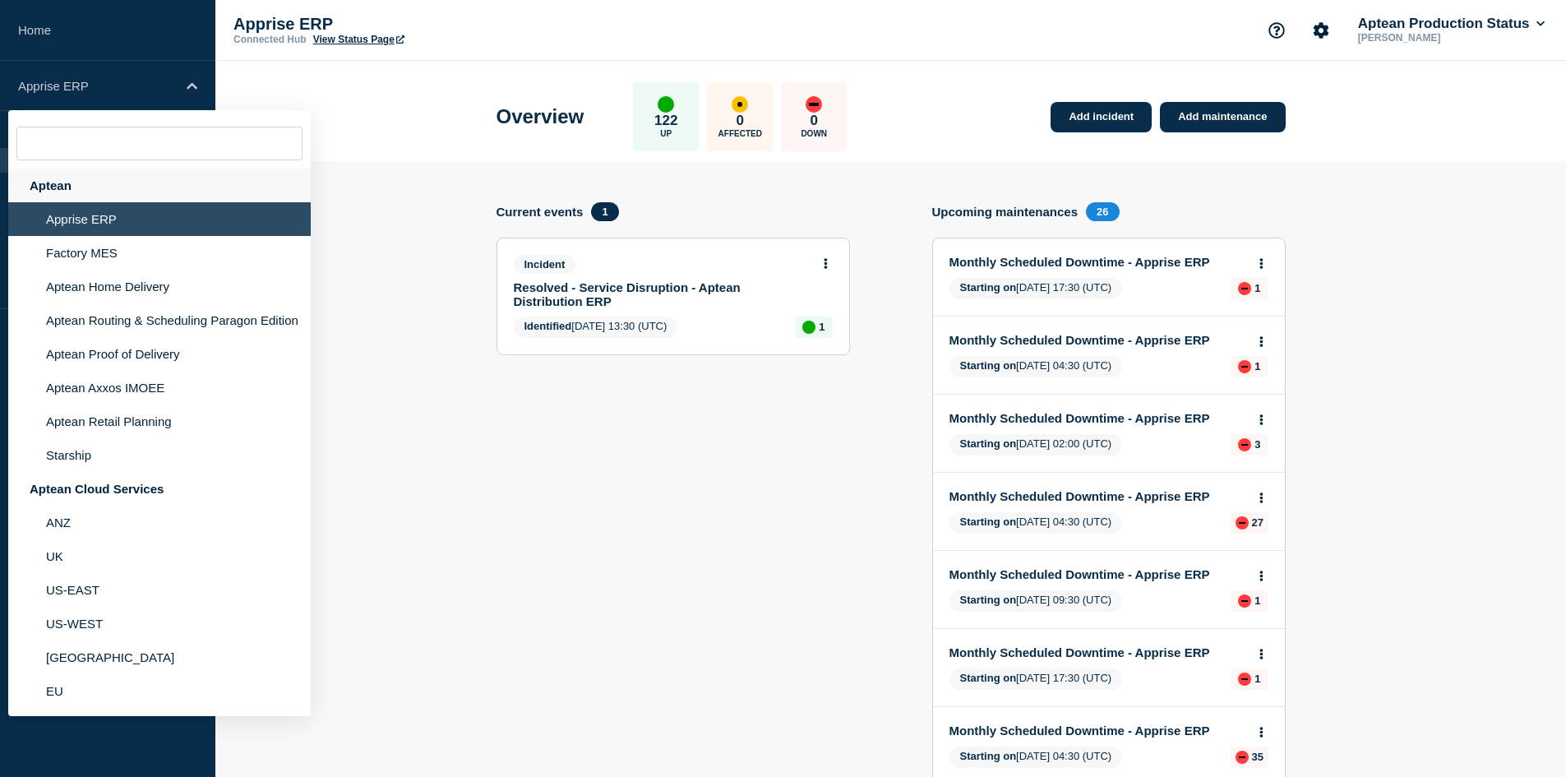
click at [58, 177] on div "Aptean" at bounding box center [159, 186] width 303 height 34
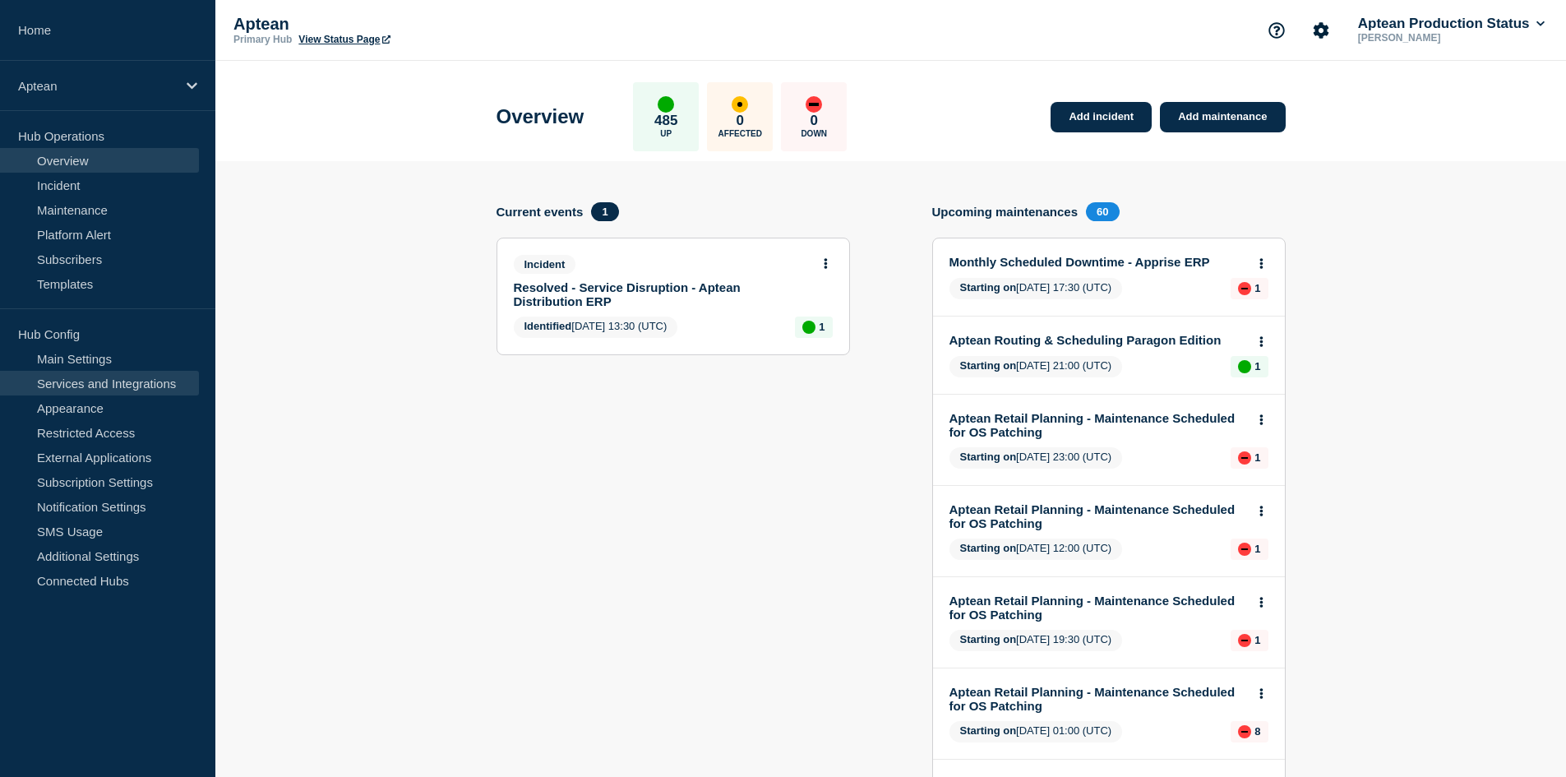
click at [99, 380] on link "Services and Integrations" at bounding box center [99, 383] width 199 height 25
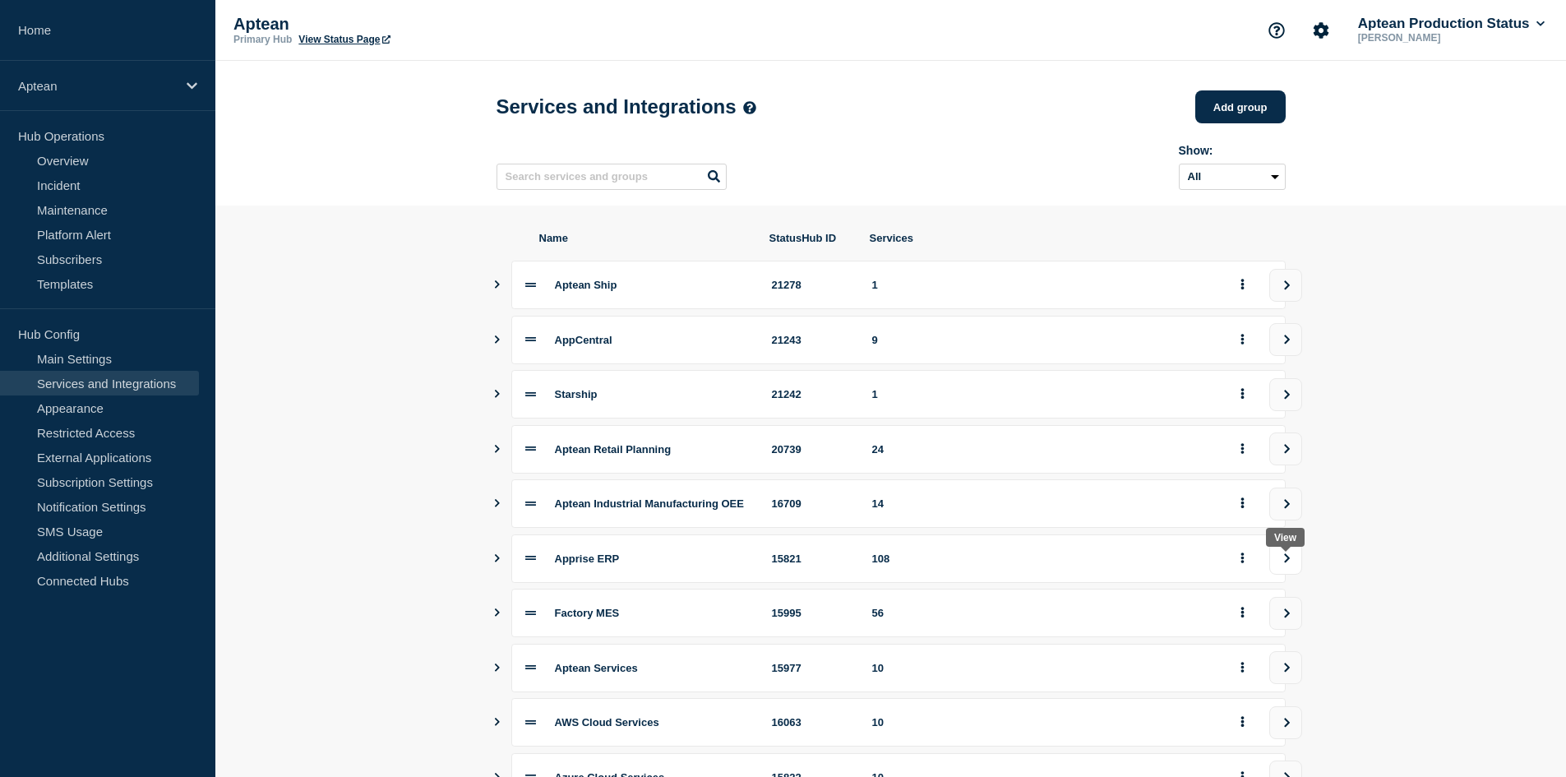
click at [1289, 559] on button "view group" at bounding box center [1285, 558] width 33 height 33
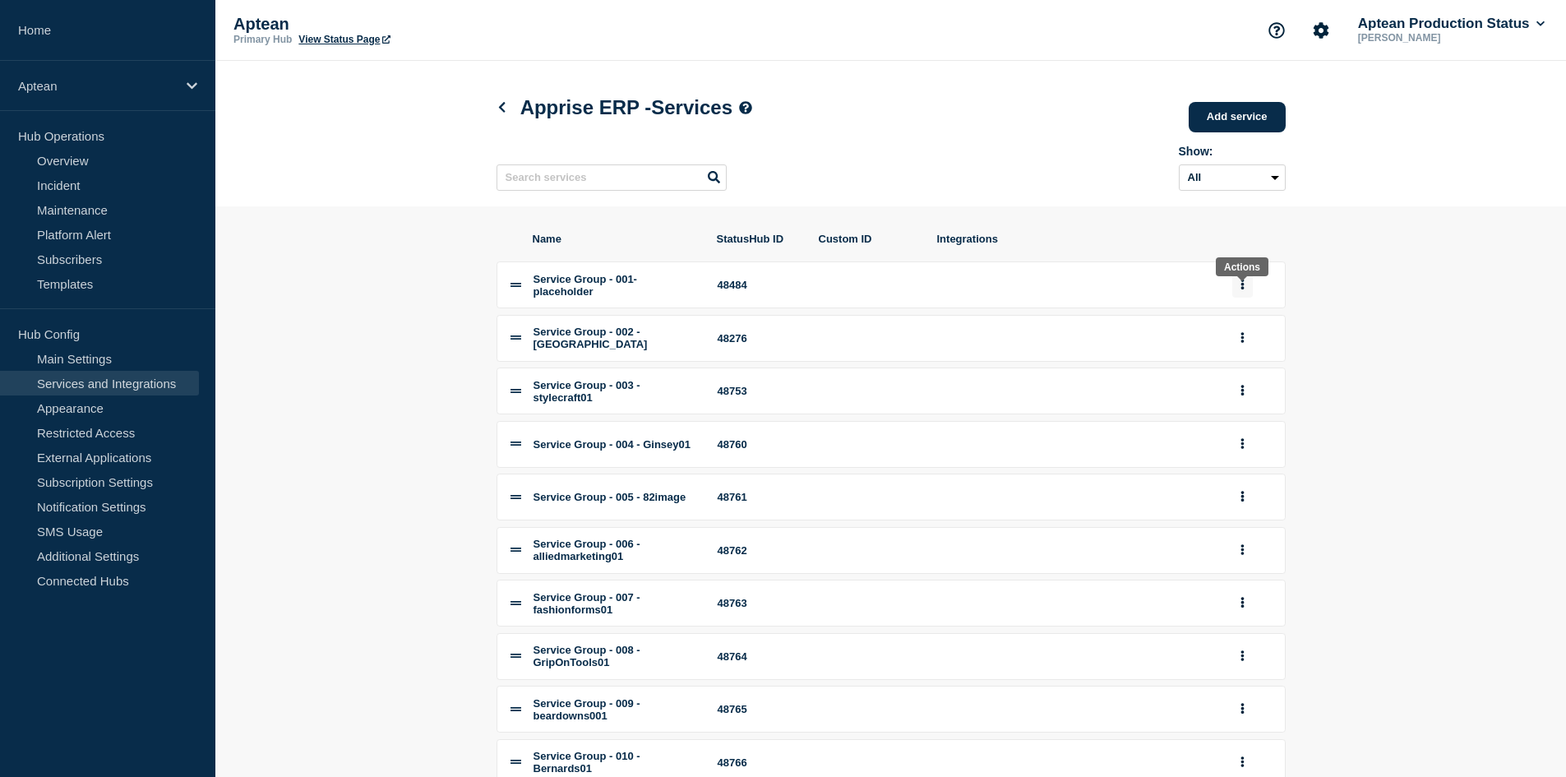
click at [1248, 293] on button "group actions" at bounding box center [1242, 284] width 21 height 25
click at [1235, 321] on button "Edit" at bounding box center [1252, 316] width 82 height 25
